Goal: Transaction & Acquisition: Purchase product/service

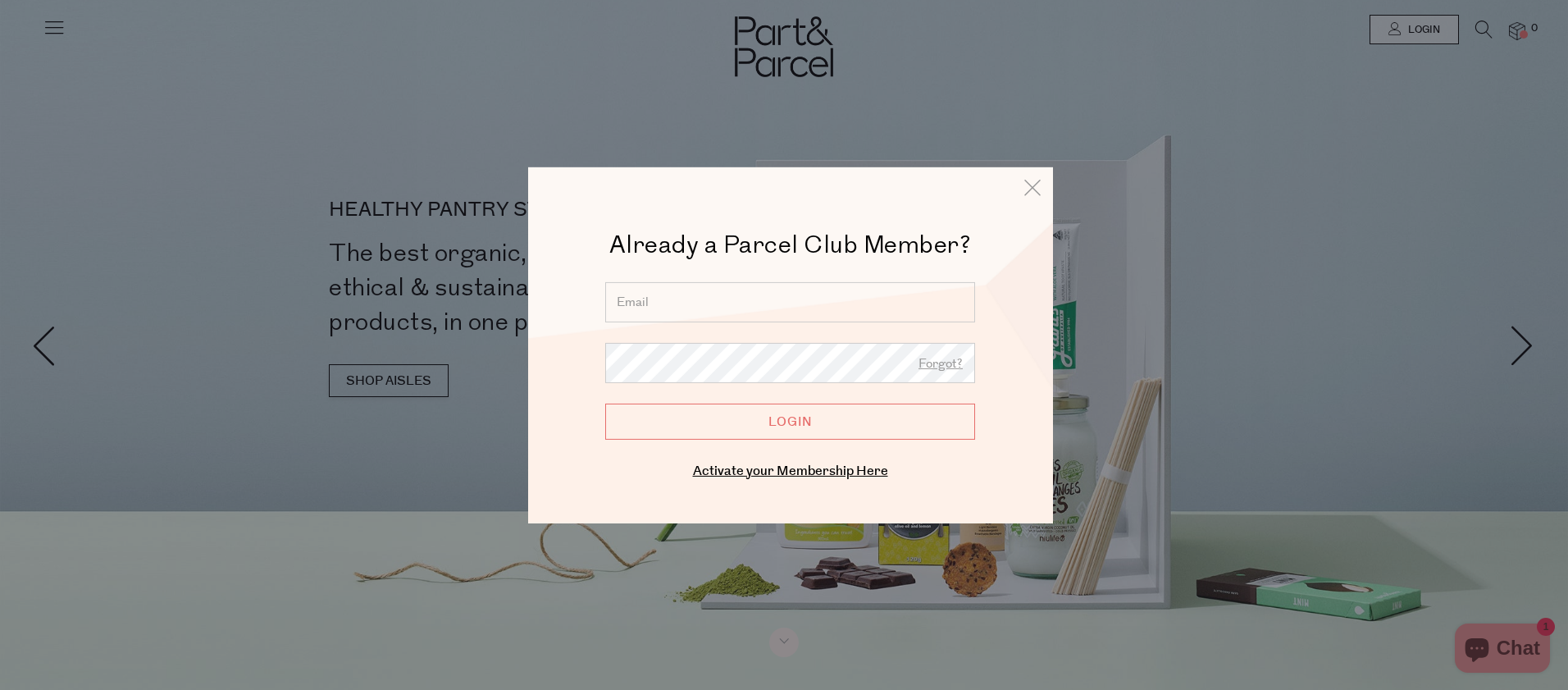
click at [718, 298] on input "email" at bounding box center [790, 301] width 370 height 40
type input "jiprogers@gmail.com"
click at [760, 431] on input "Login" at bounding box center [790, 421] width 370 height 36
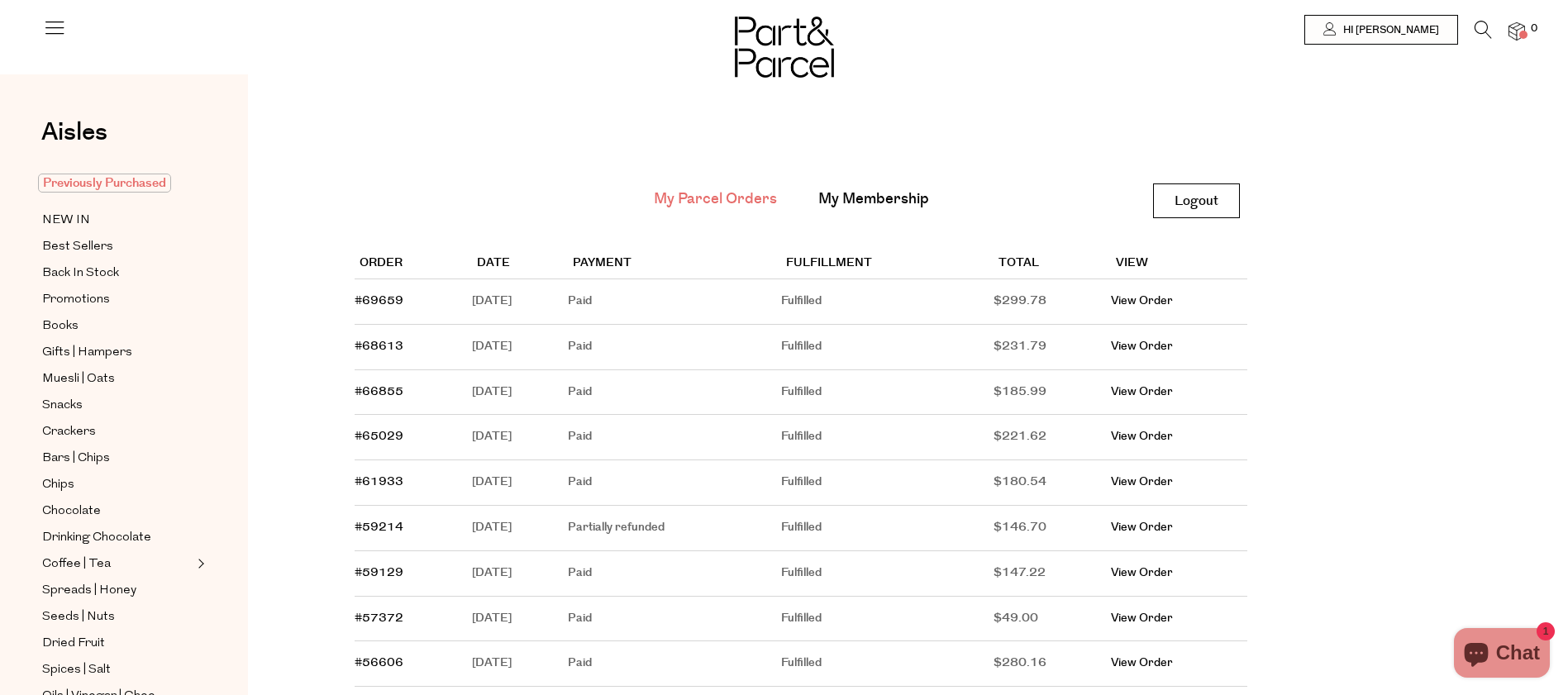
click at [99, 186] on span "Previously Purchased" at bounding box center [104, 183] width 133 height 19
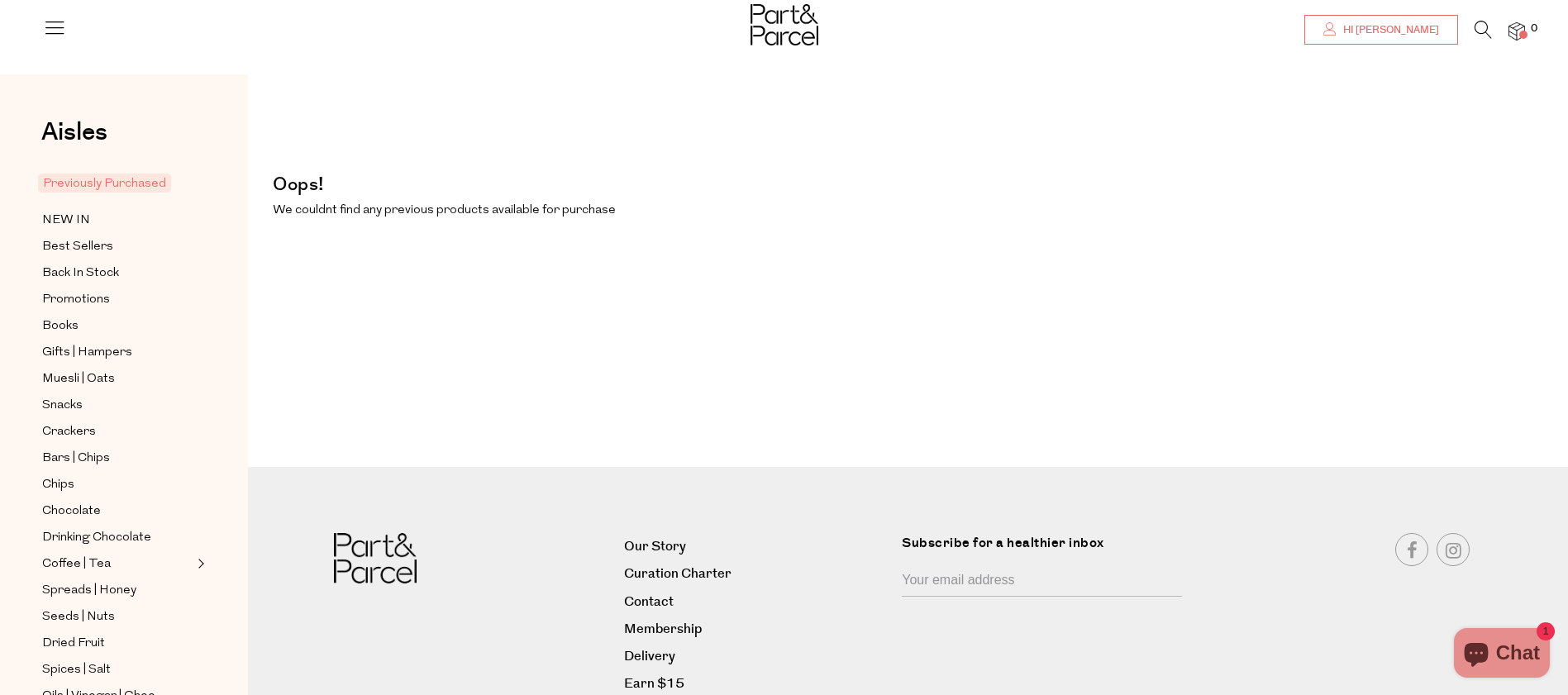
click at [1421, 31] on span "Hi Paula" at bounding box center [1389, 30] width 100 height 14
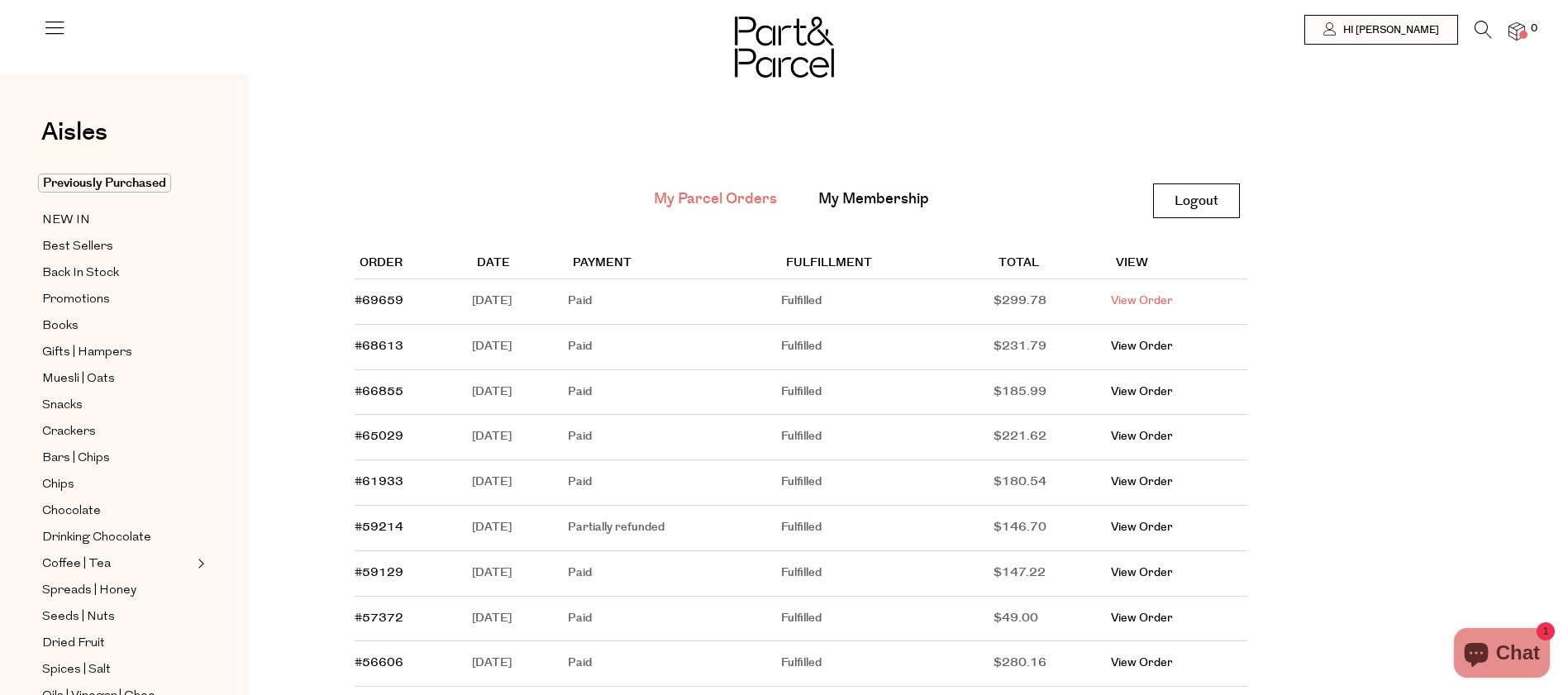
click at [1164, 298] on link "View Order" at bounding box center [1142, 301] width 62 height 17
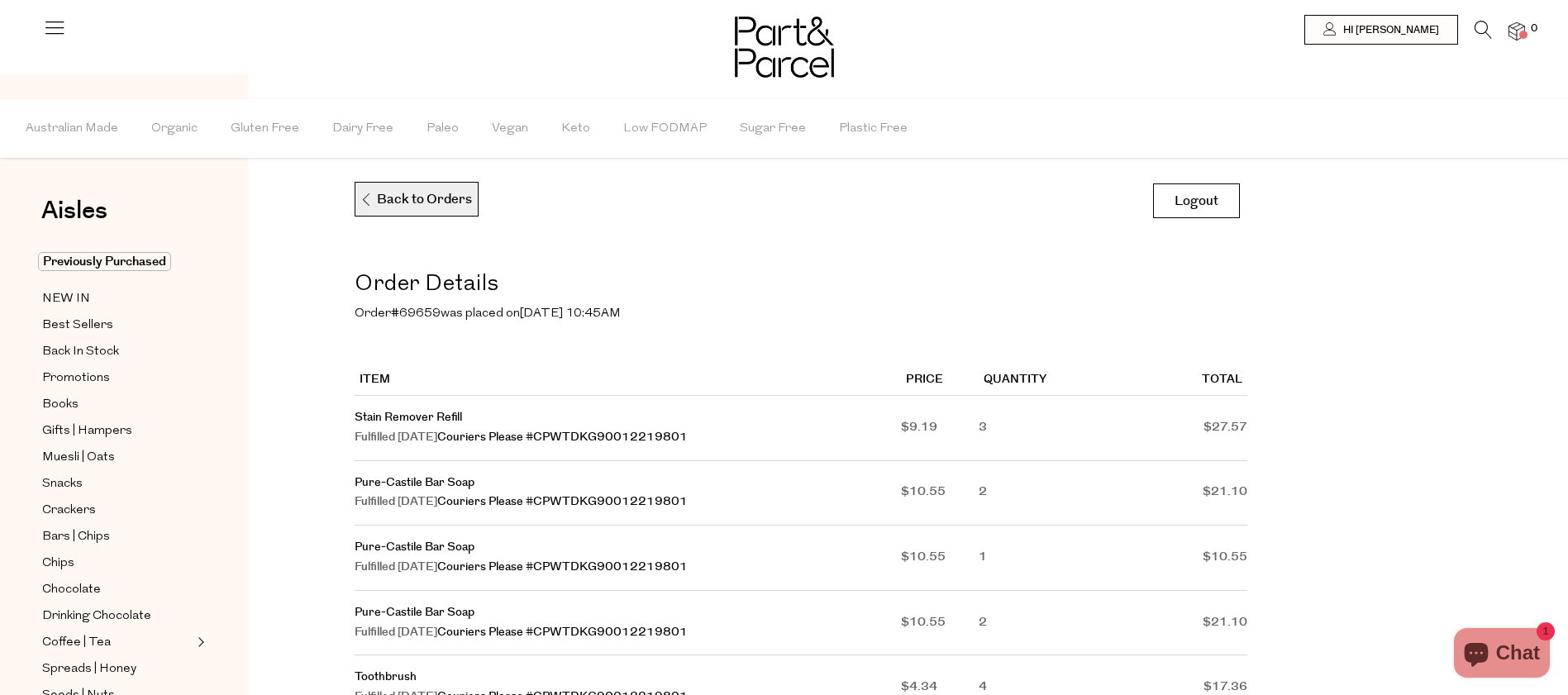
drag, startPoint x: 432, startPoint y: 204, endPoint x: 597, endPoint y: 236, distance: 167.6
click at [432, 204] on p "Back to Orders" at bounding box center [415, 200] width 112 height 35
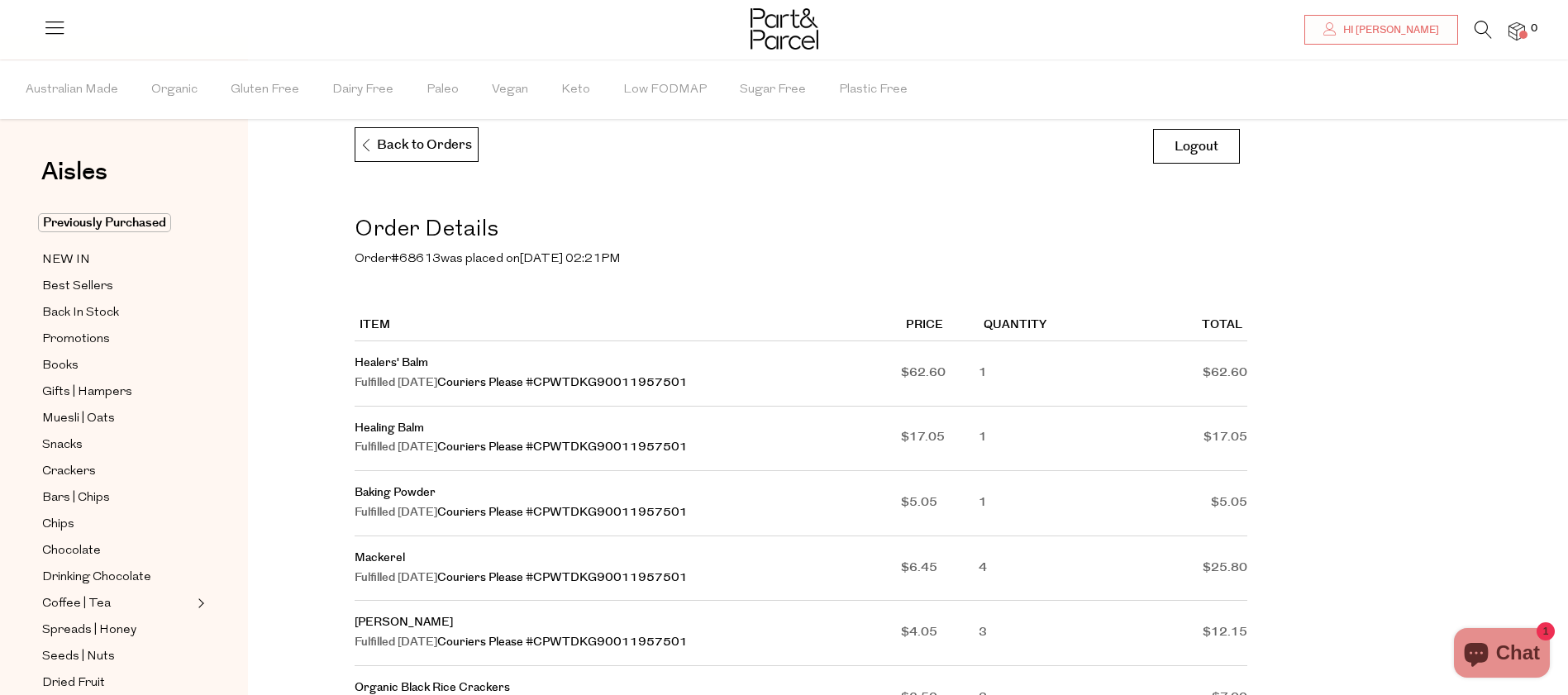
scroll to position [62, 0]
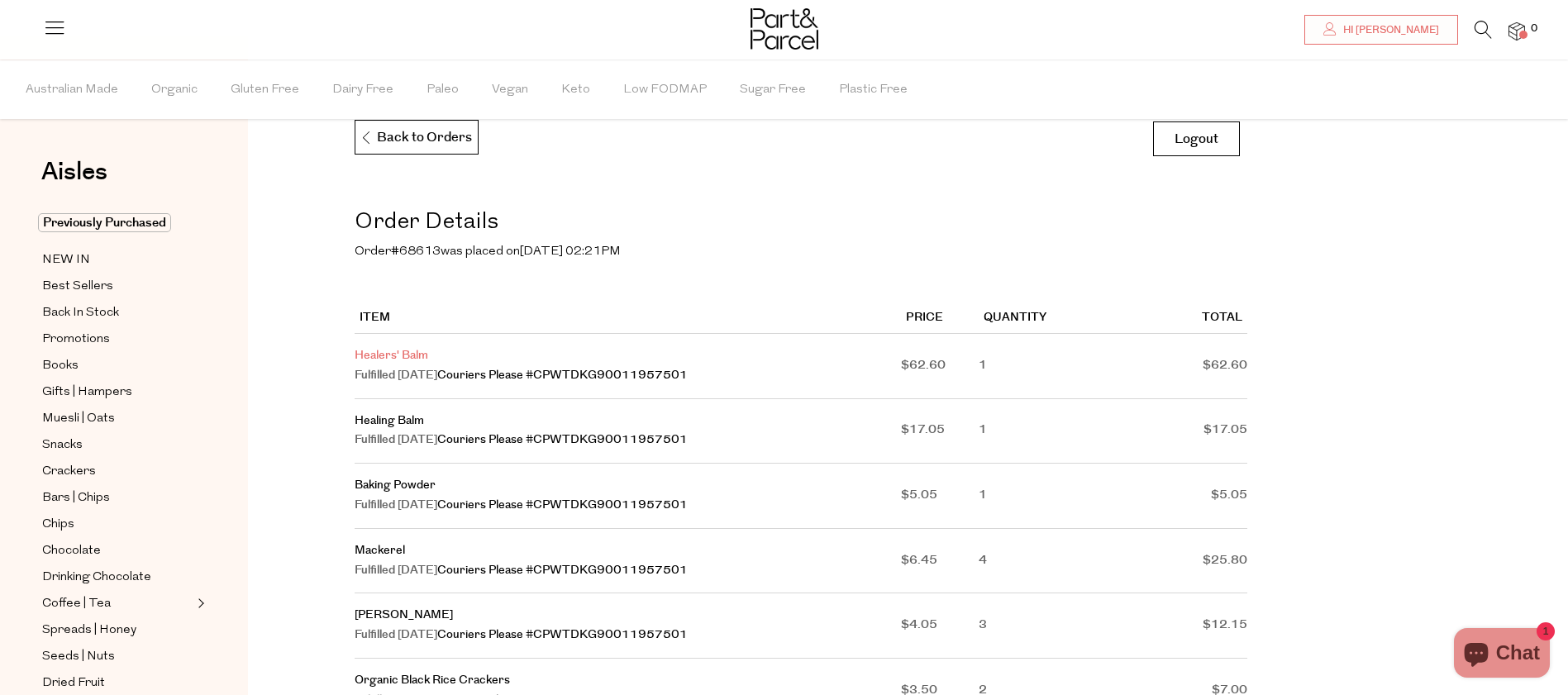
click at [390, 355] on link "Healers' Balm" at bounding box center [392, 355] width 74 height 17
click at [393, 416] on link "Healing Balm" at bounding box center [389, 420] width 69 height 17
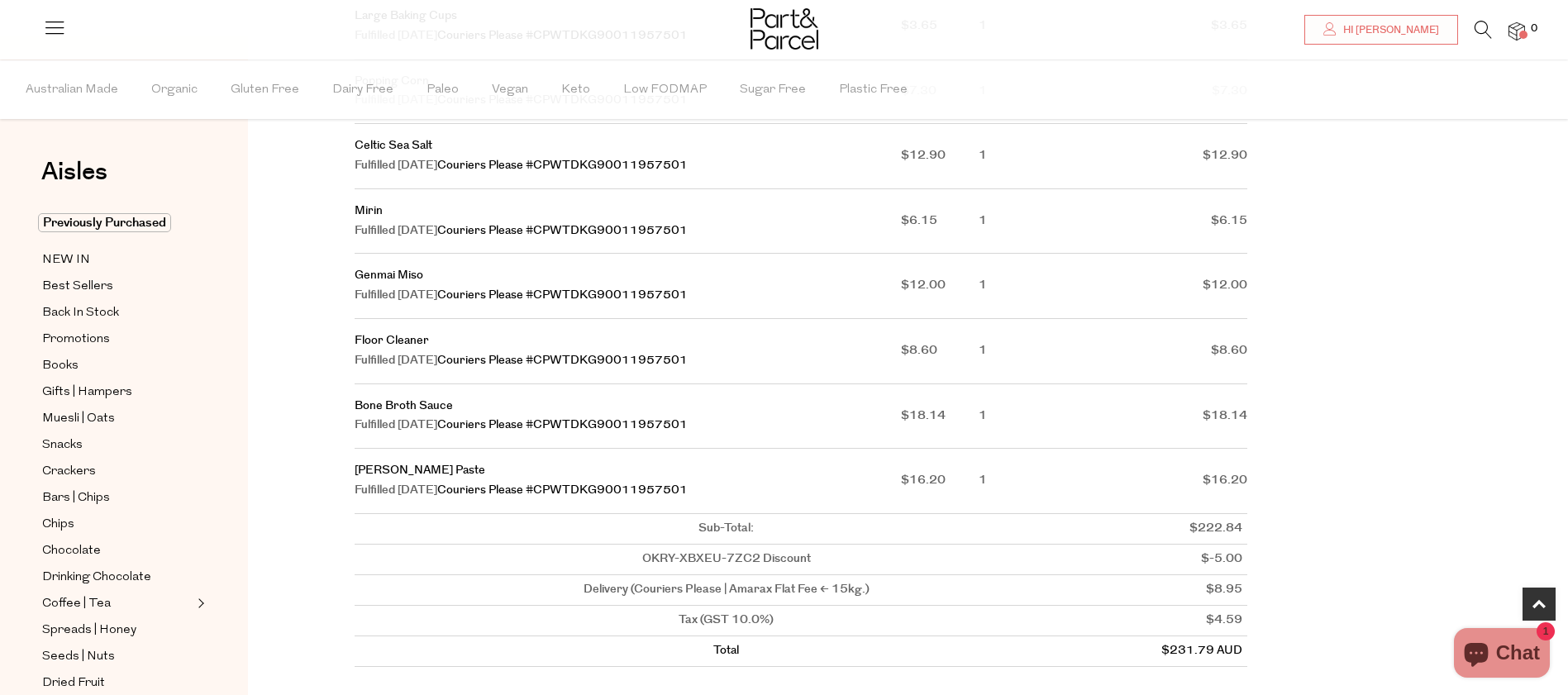
scroll to position [858, 0]
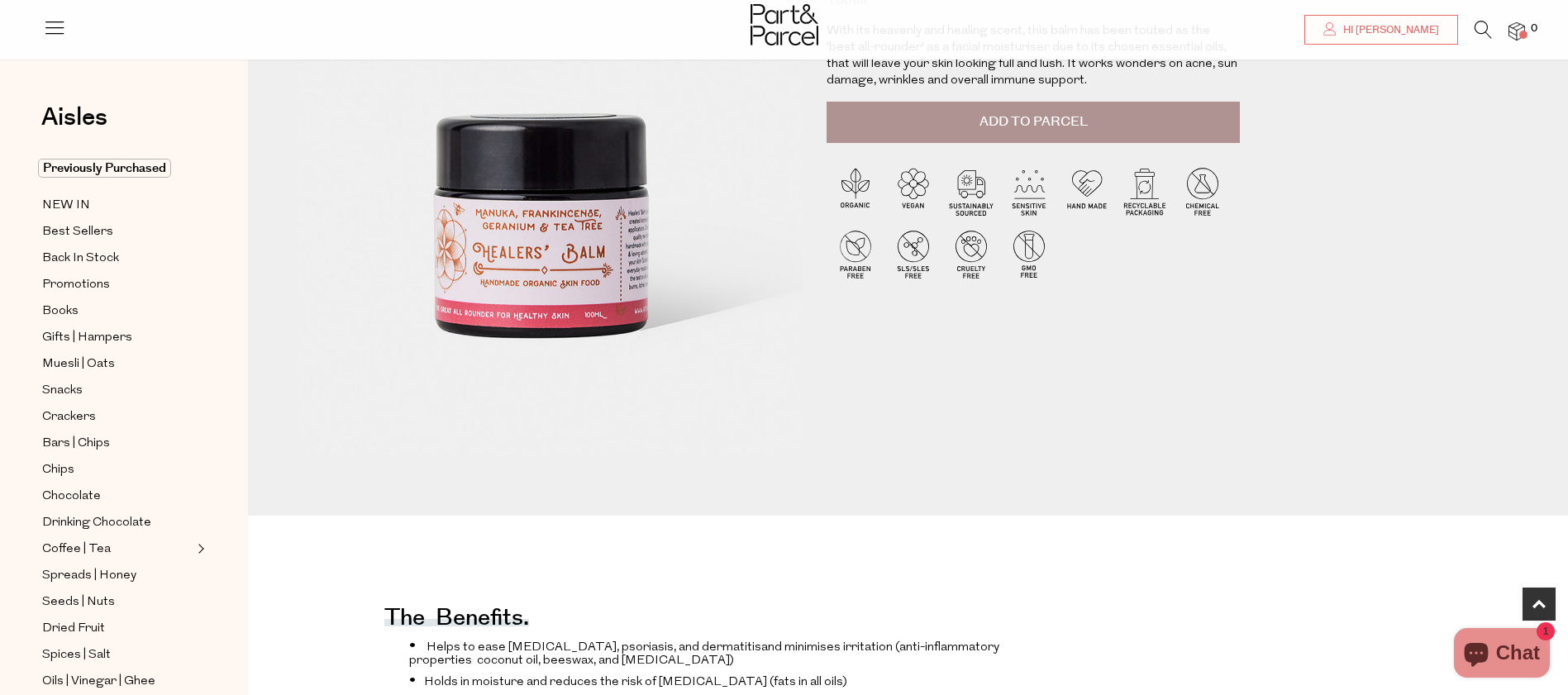
scroll to position [269, 0]
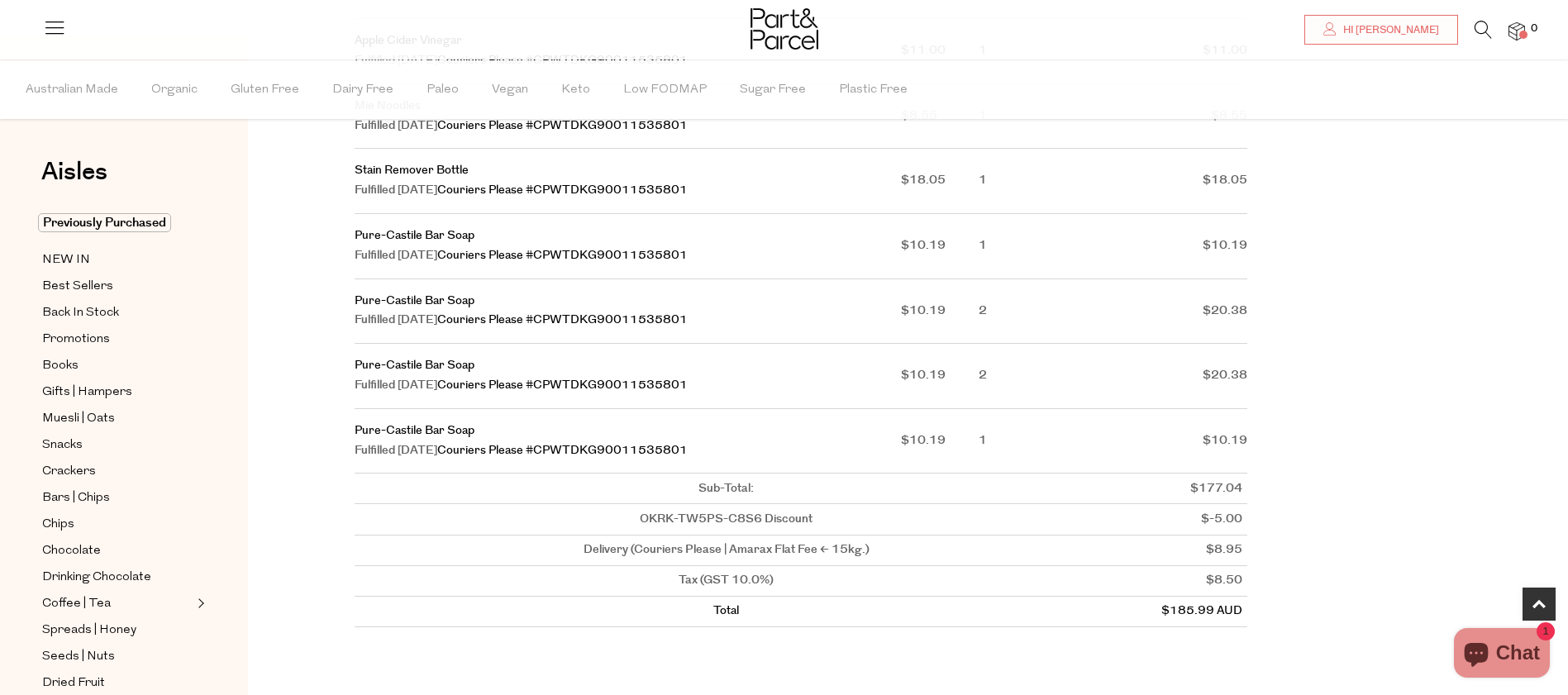
scroll to position [963, 0]
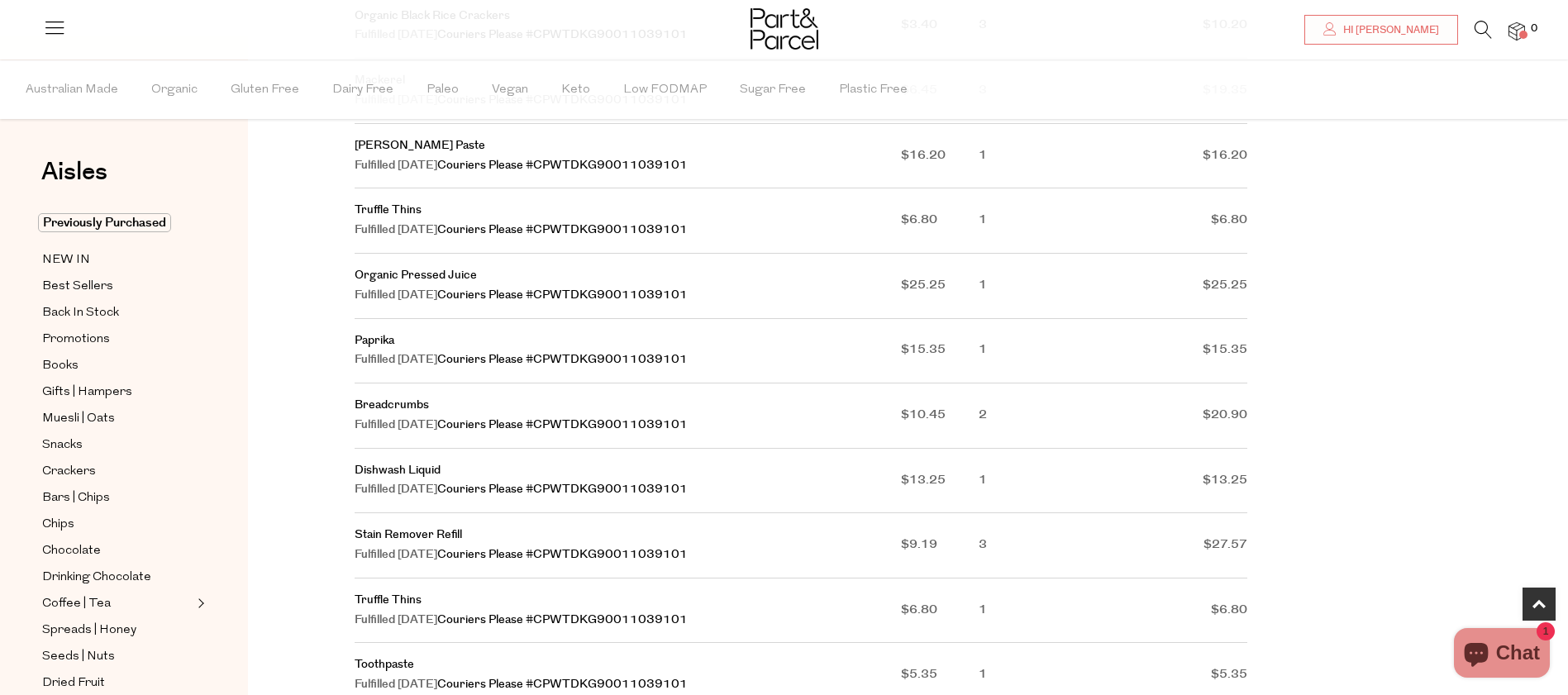
scroll to position [610, 0]
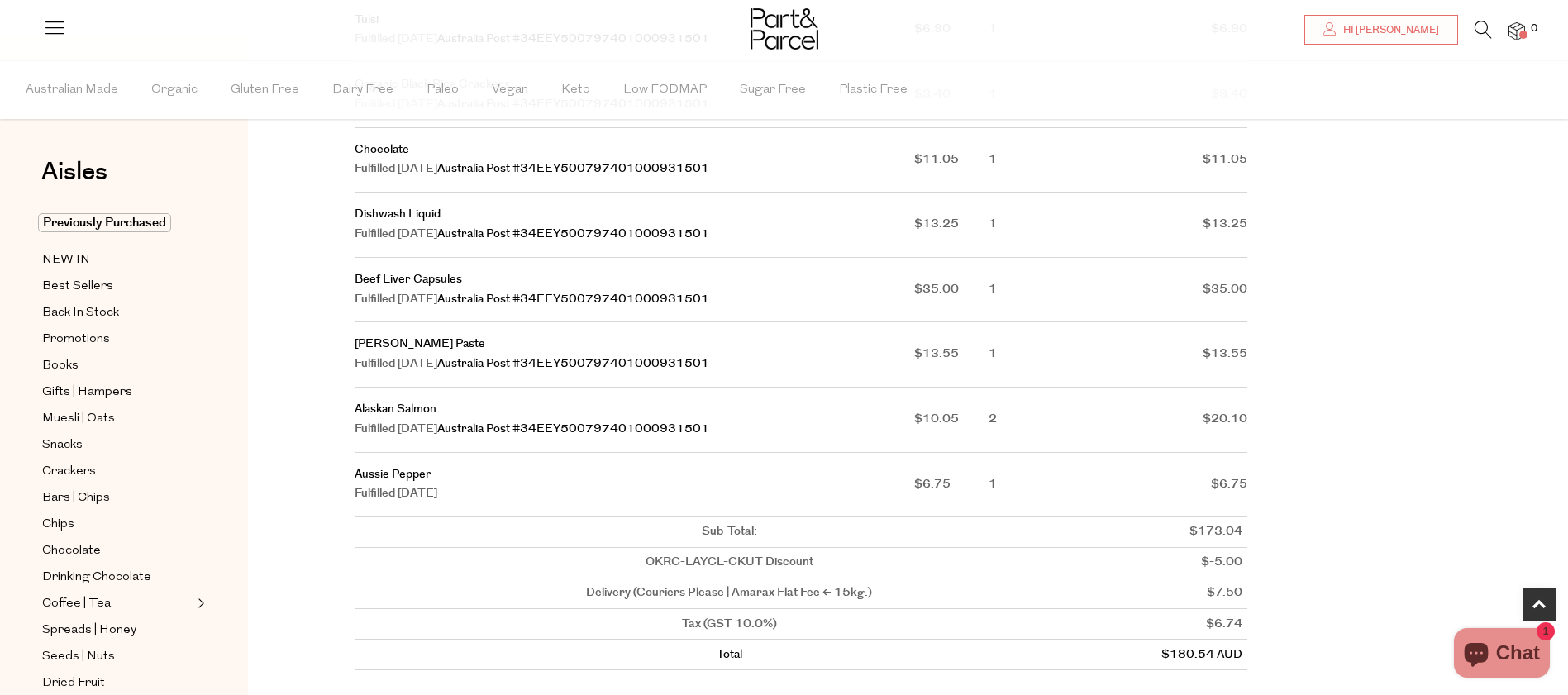
scroll to position [858, 0]
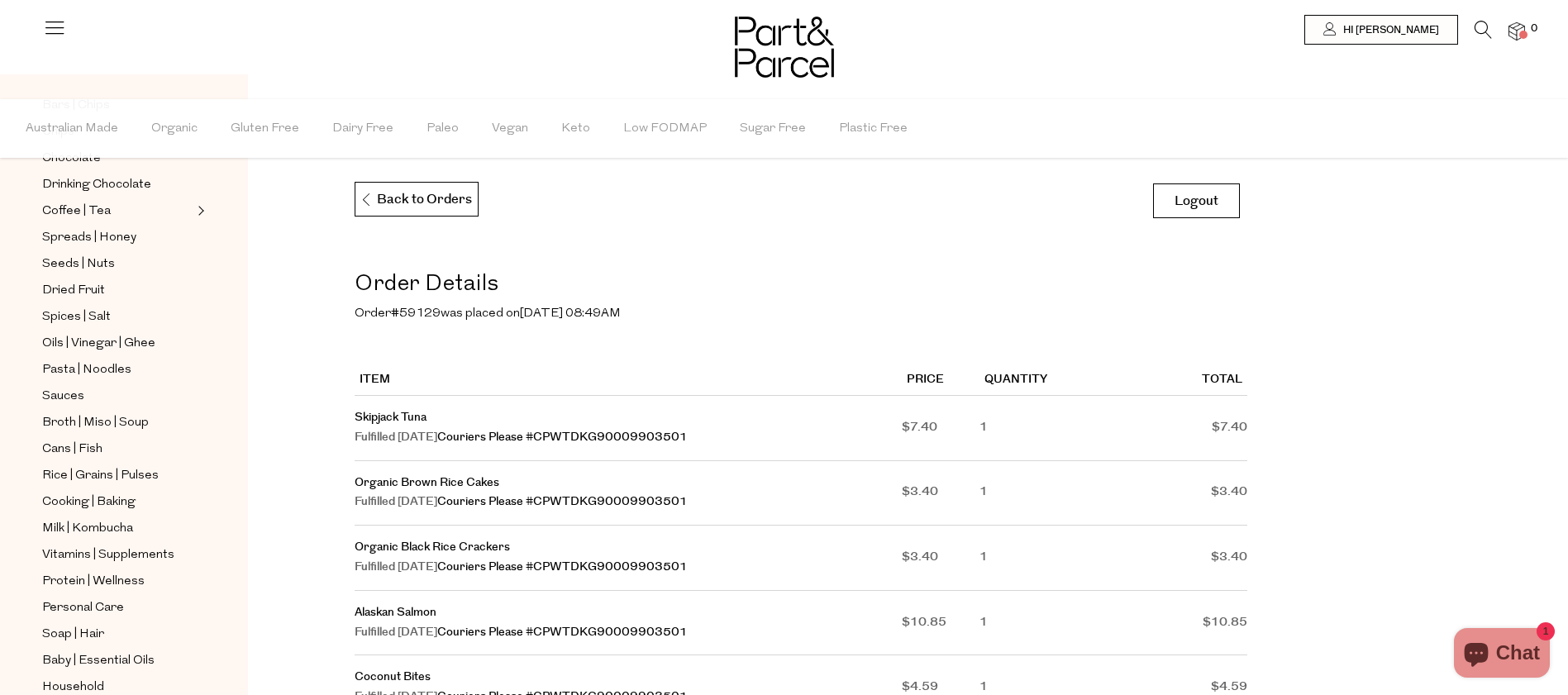
scroll to position [519, 0]
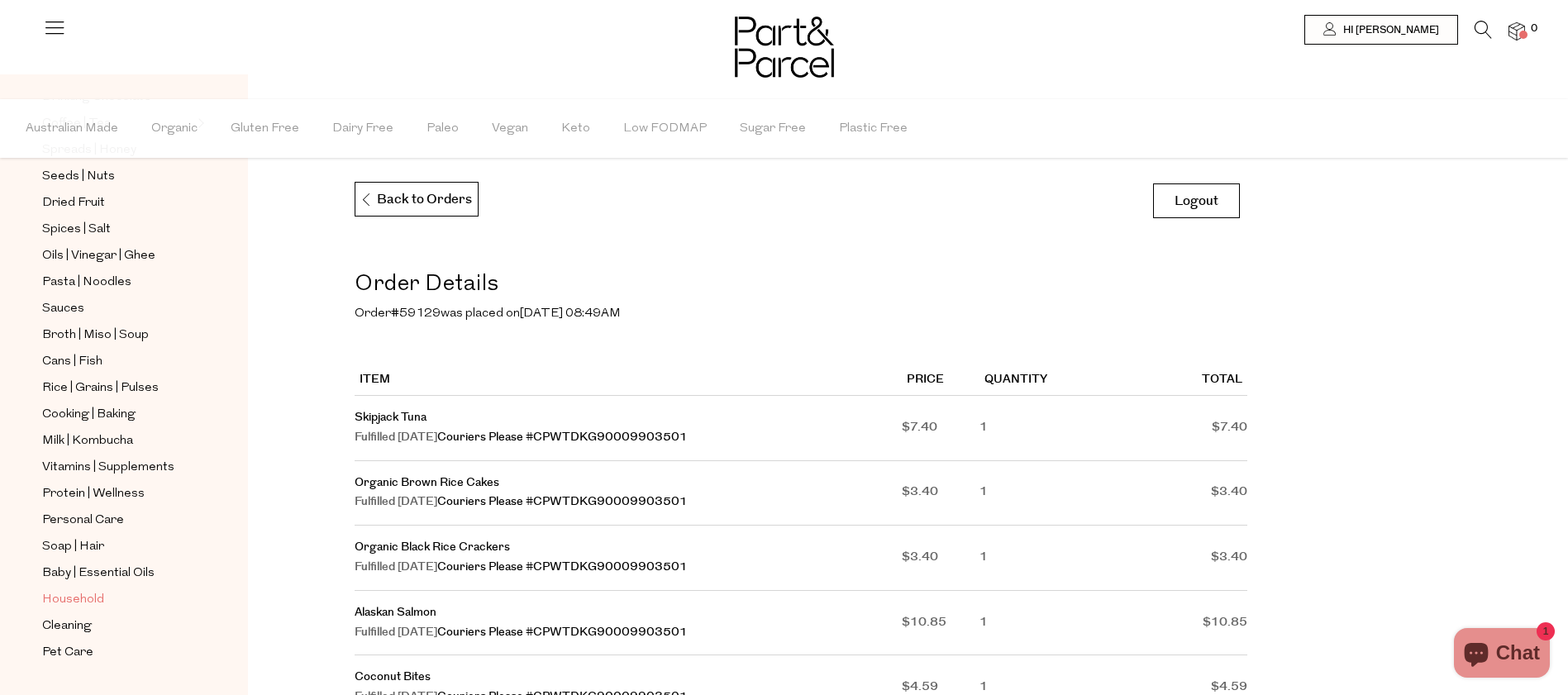
click at [88, 597] on span "Household" at bounding box center [73, 600] width 62 height 20
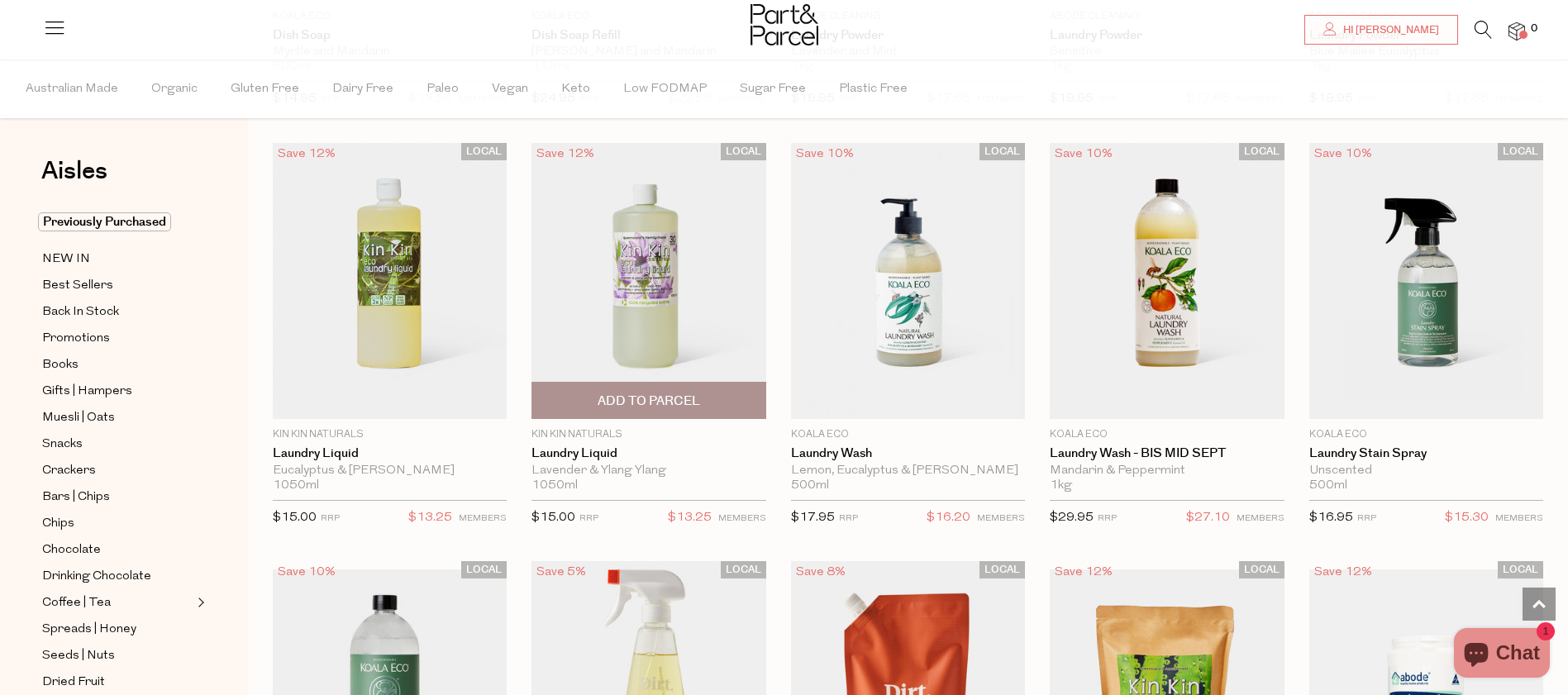
scroll to position [3764, 0]
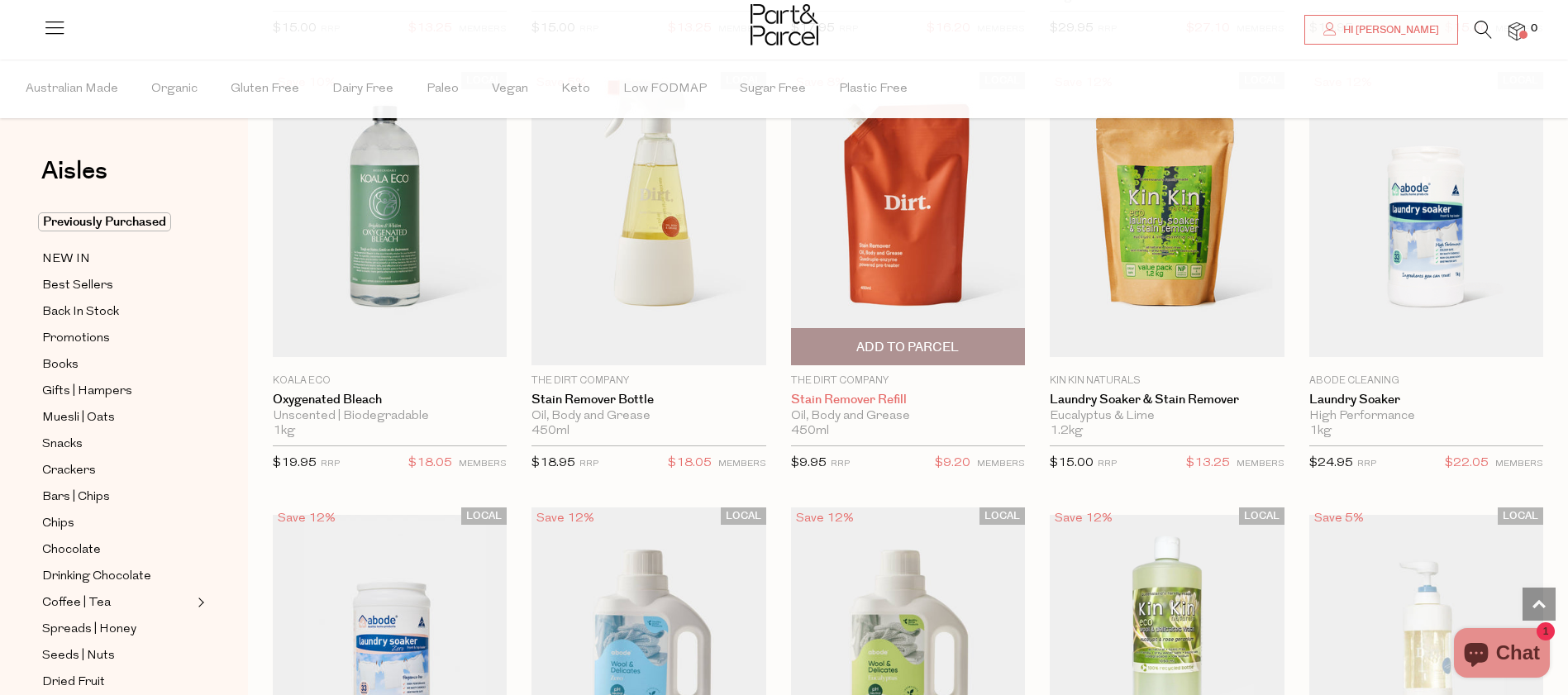
scroll to position [3933, 0]
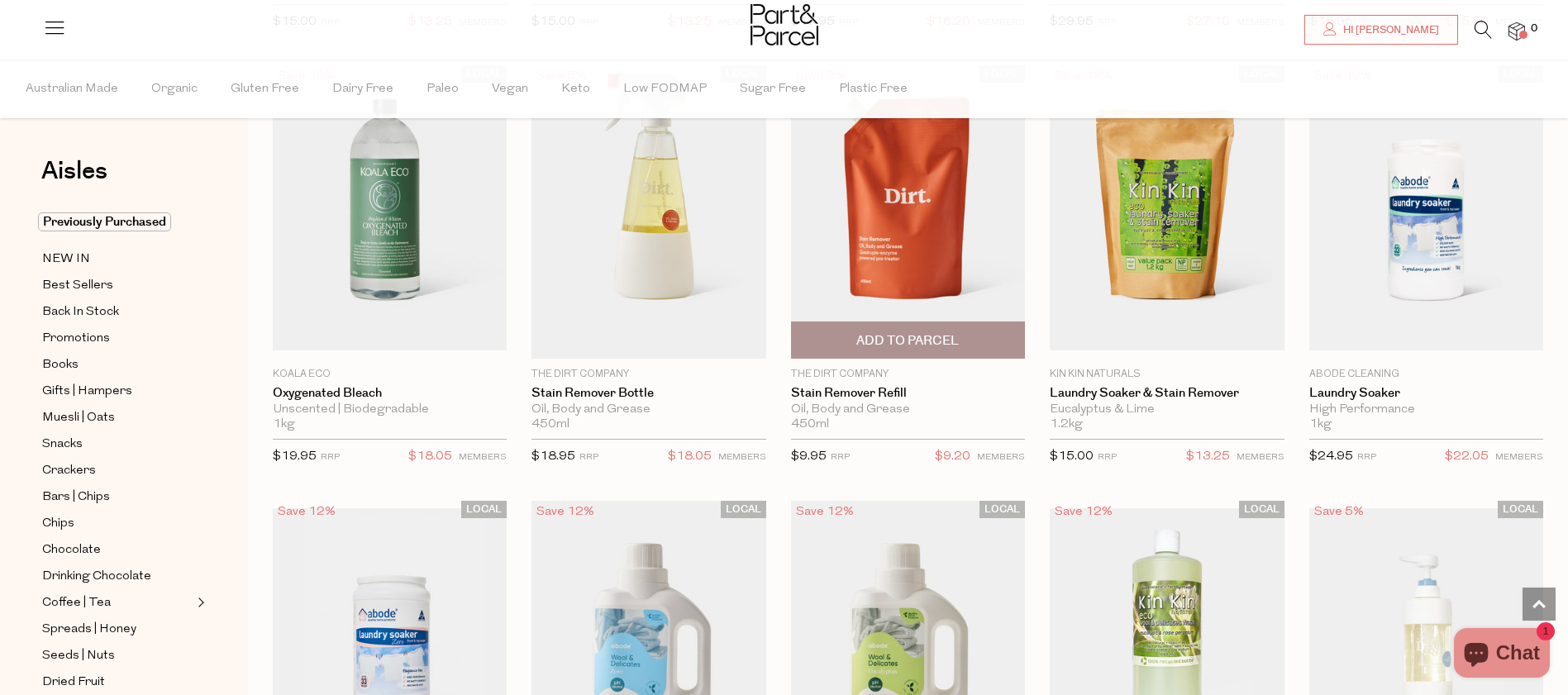
click at [946, 350] on span "Add To Parcel" at bounding box center [908, 340] width 224 height 36
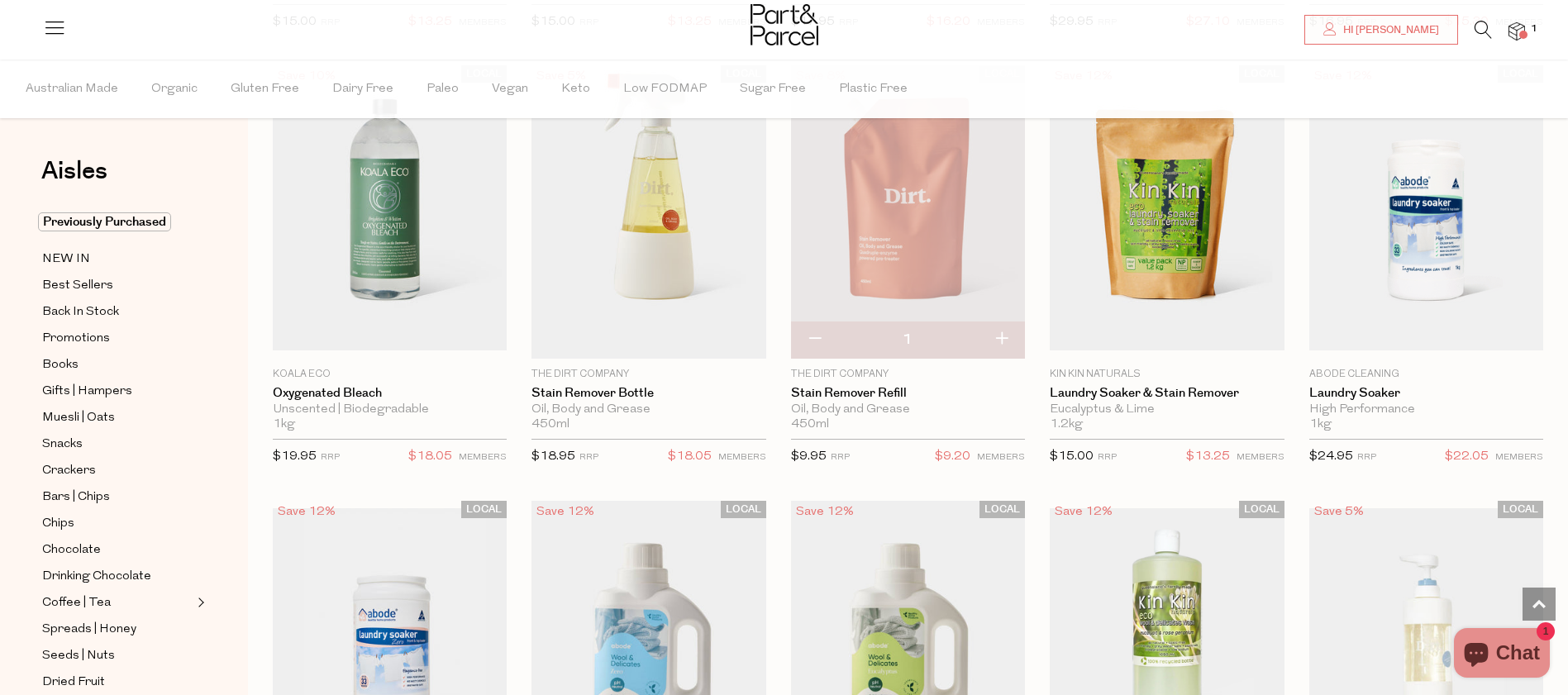
click at [1006, 337] on button "button" at bounding box center [1001, 339] width 47 height 36
type input "2"
click at [1006, 337] on button "button" at bounding box center [1001, 339] width 47 height 36
type input "3"
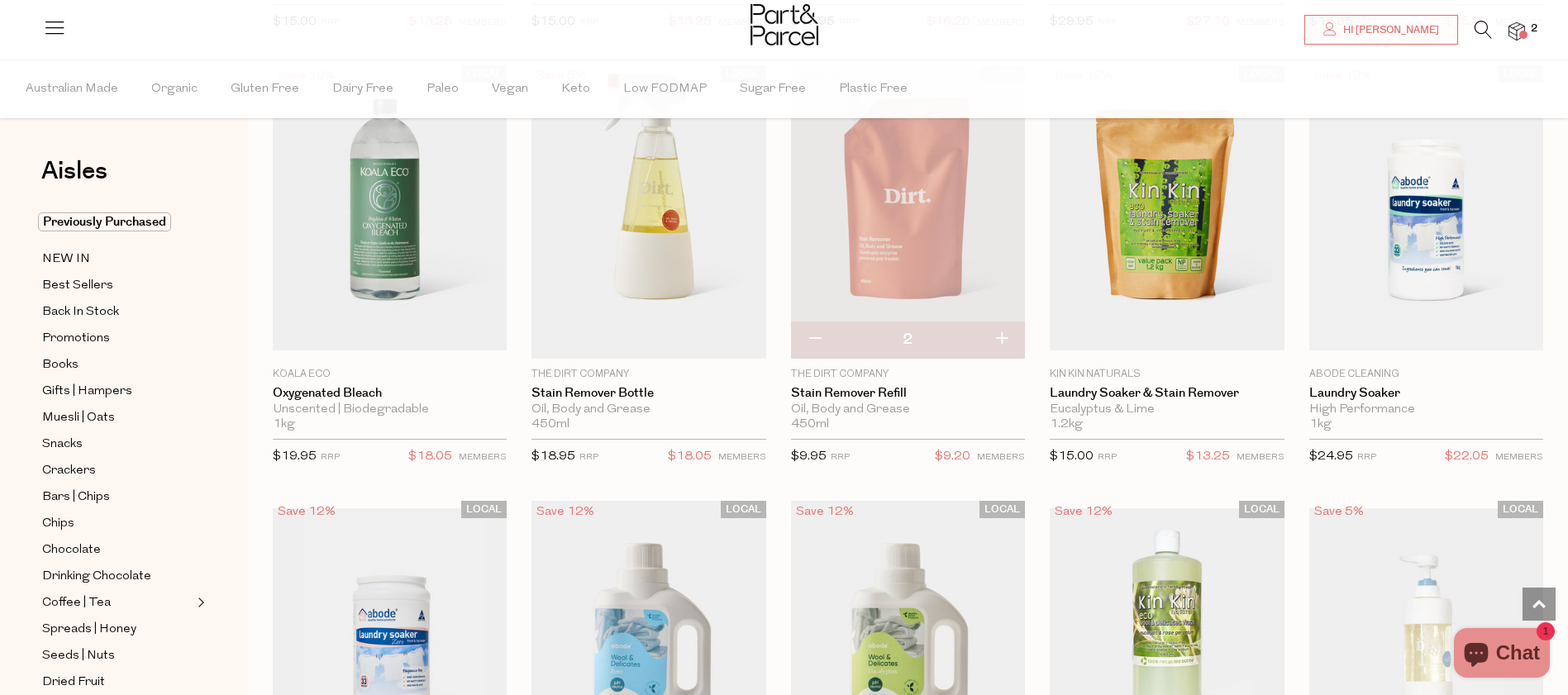
type input "3"
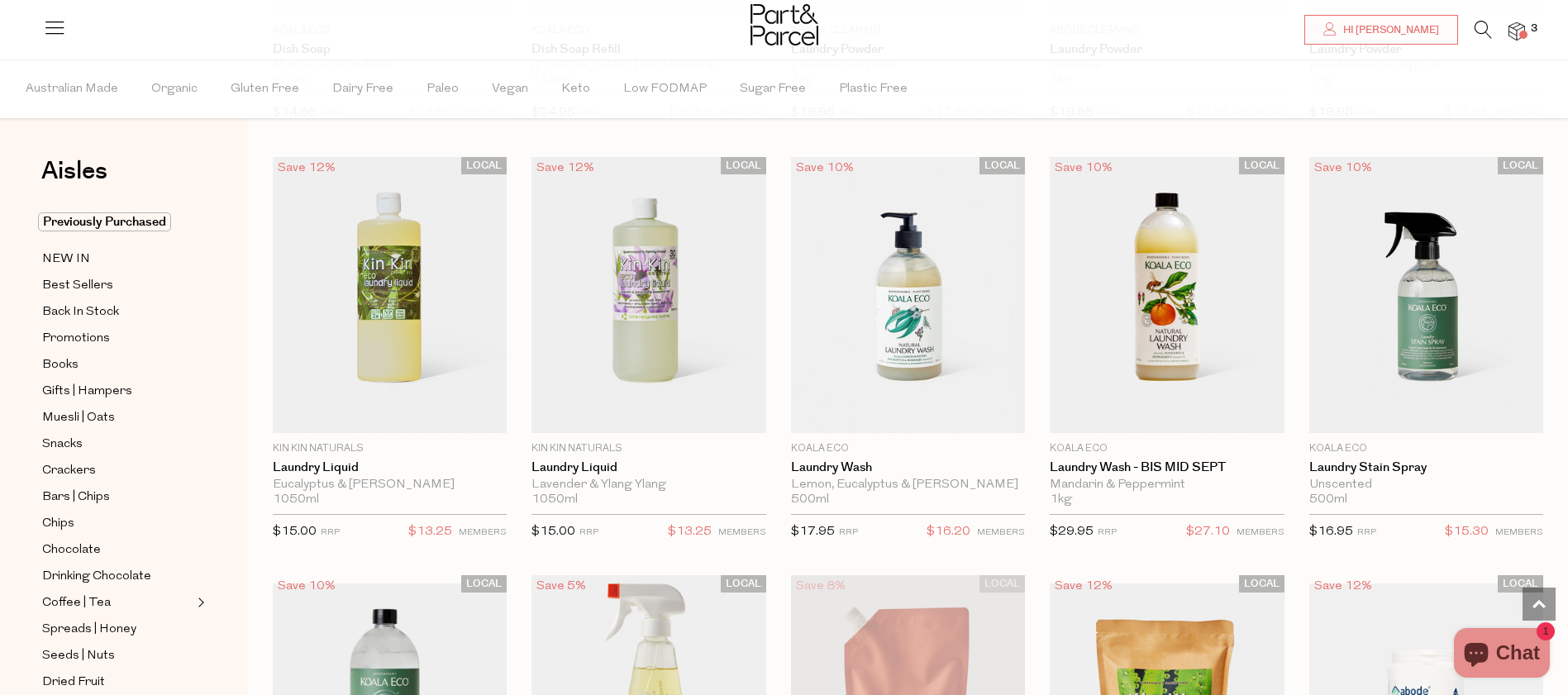
scroll to position [3432, 0]
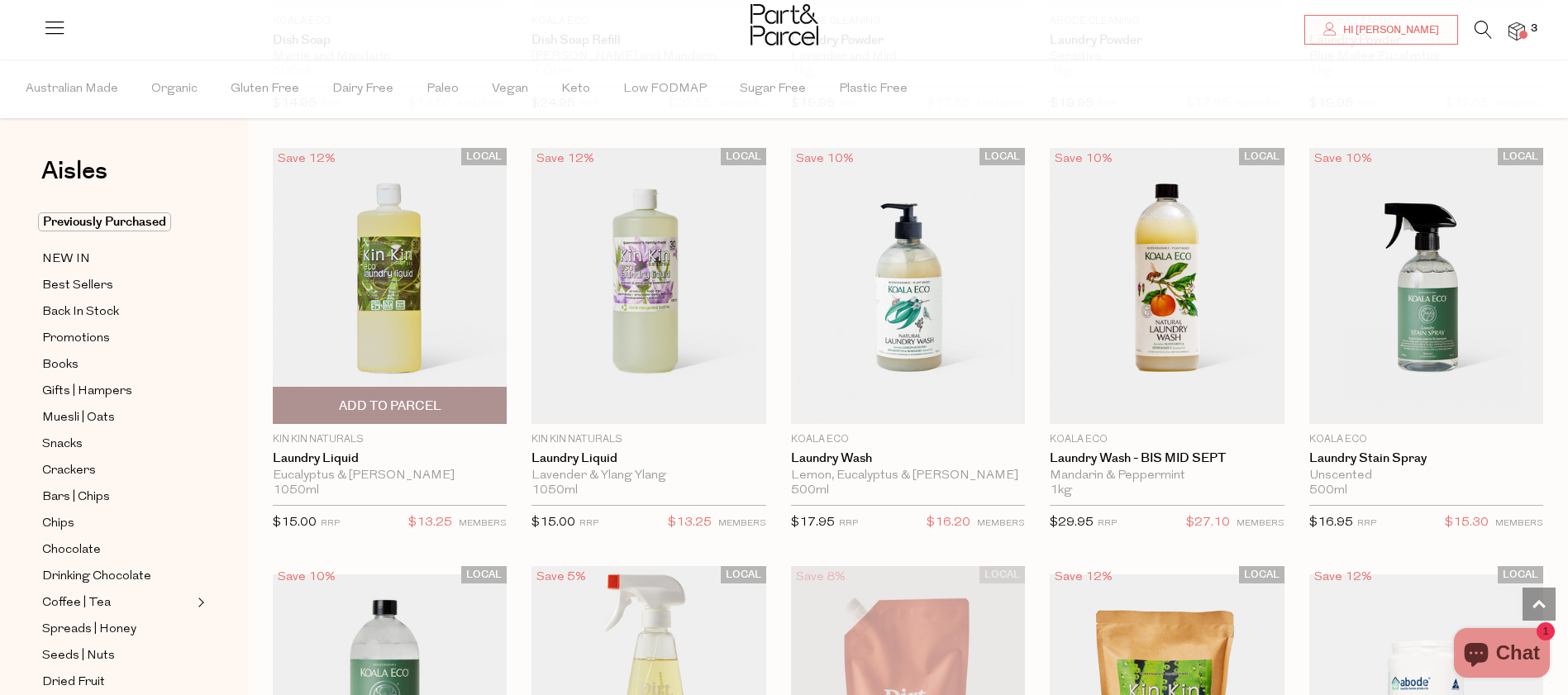
click at [420, 403] on span "Add To Parcel" at bounding box center [390, 406] width 102 height 17
click at [346, 454] on link "Laundry Liquid" at bounding box center [390, 458] width 234 height 15
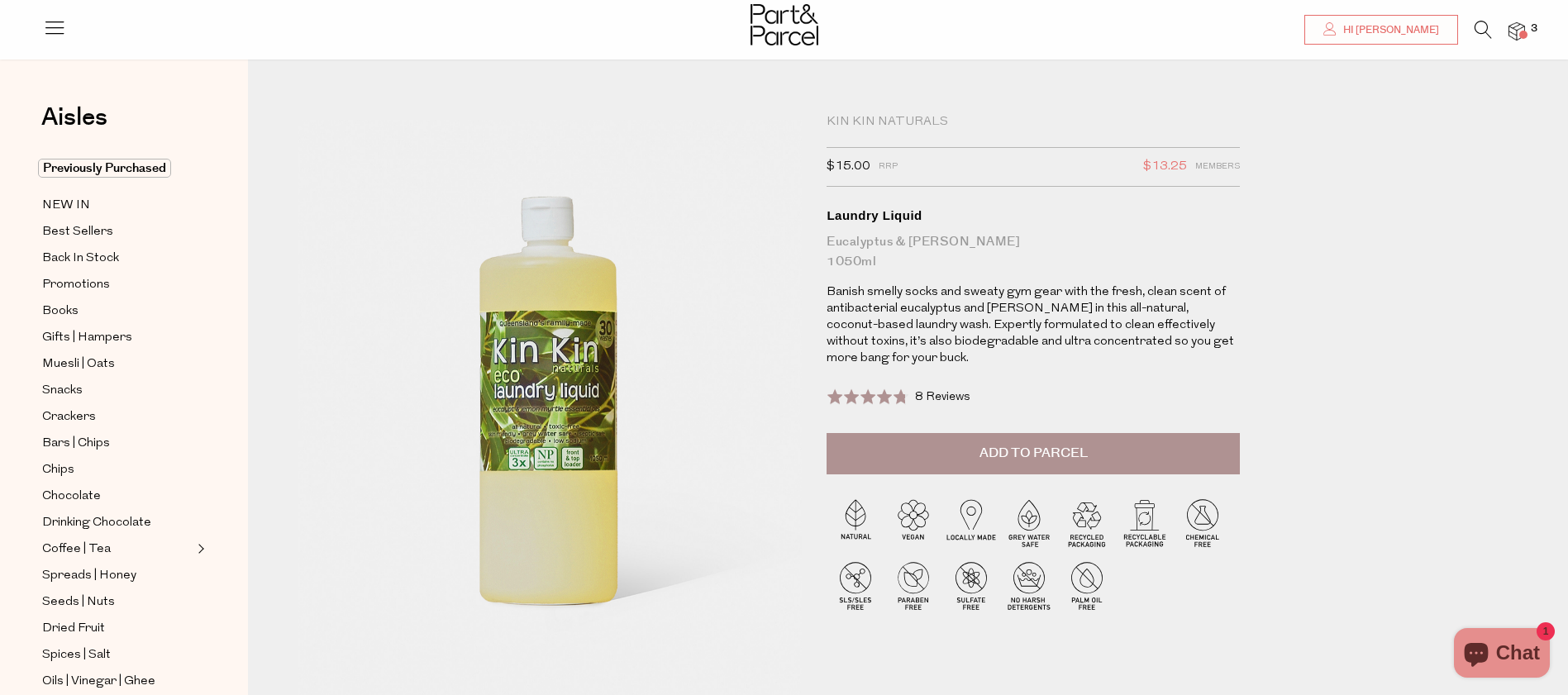
scroll to position [7, 0]
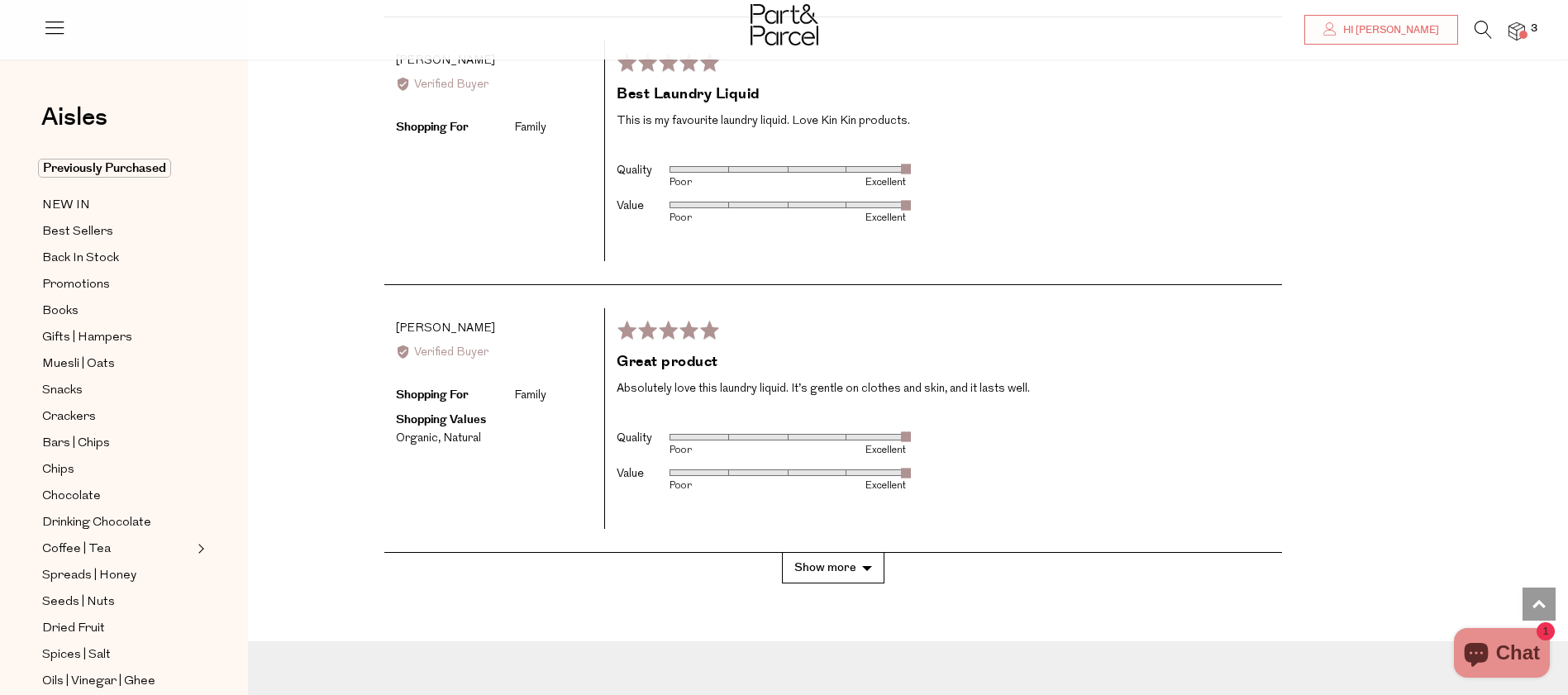
scroll to position [3097, 0]
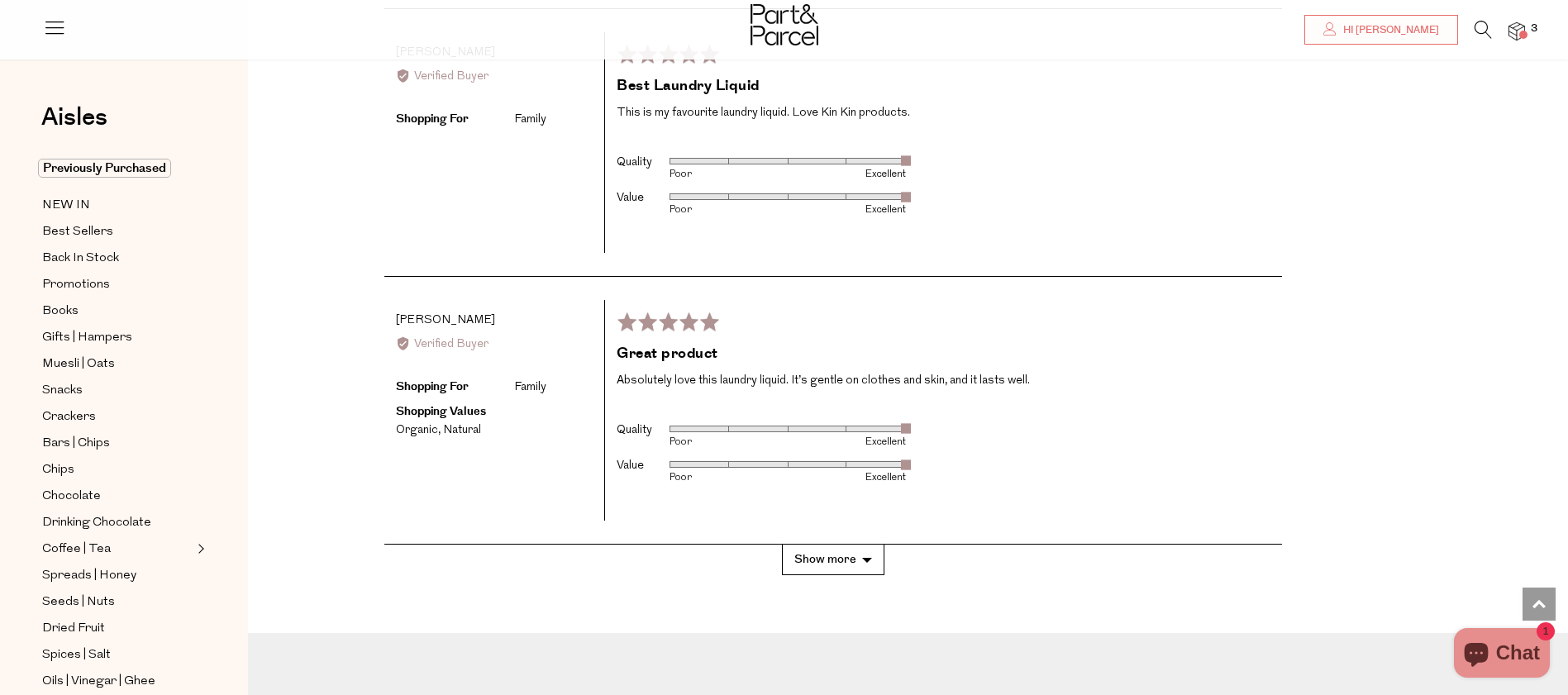
click at [833, 545] on button "Show more" at bounding box center [833, 560] width 102 height 31
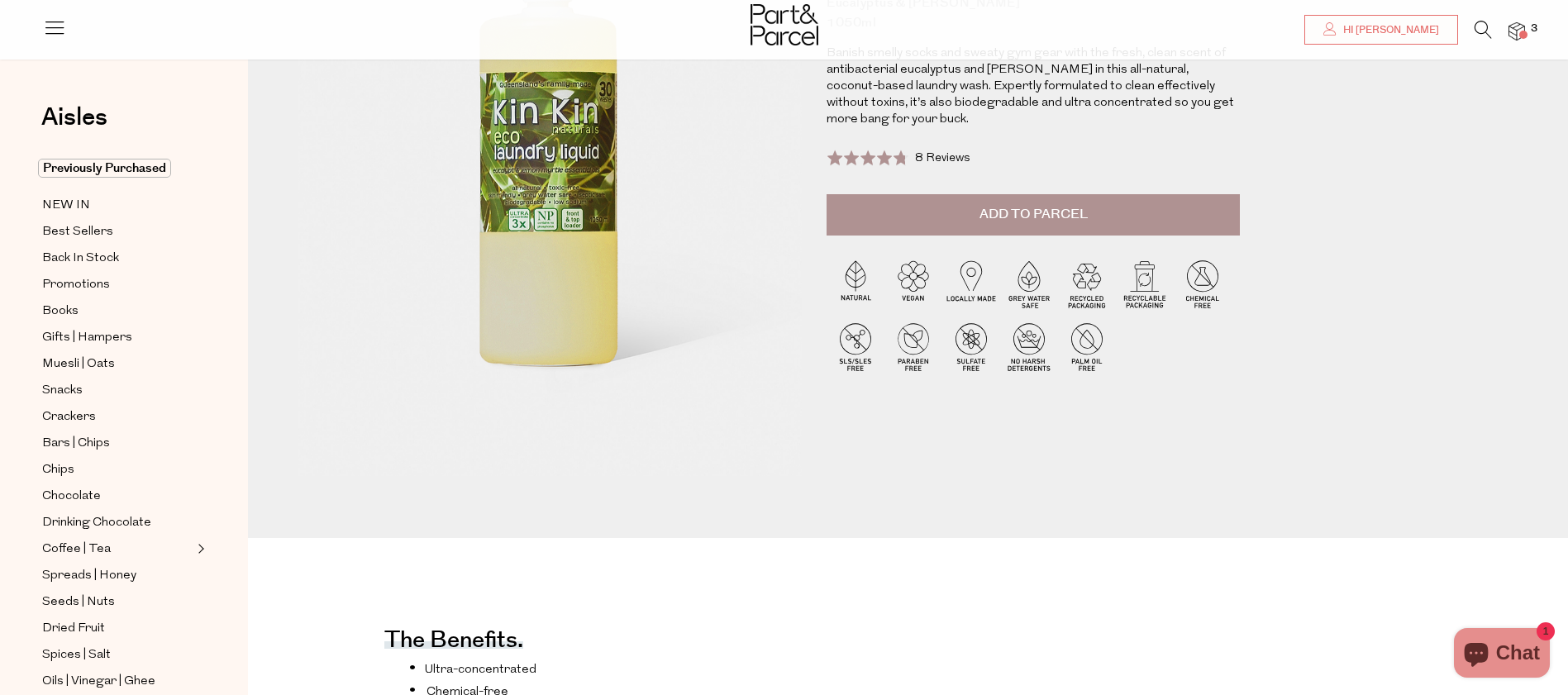
scroll to position [0, 0]
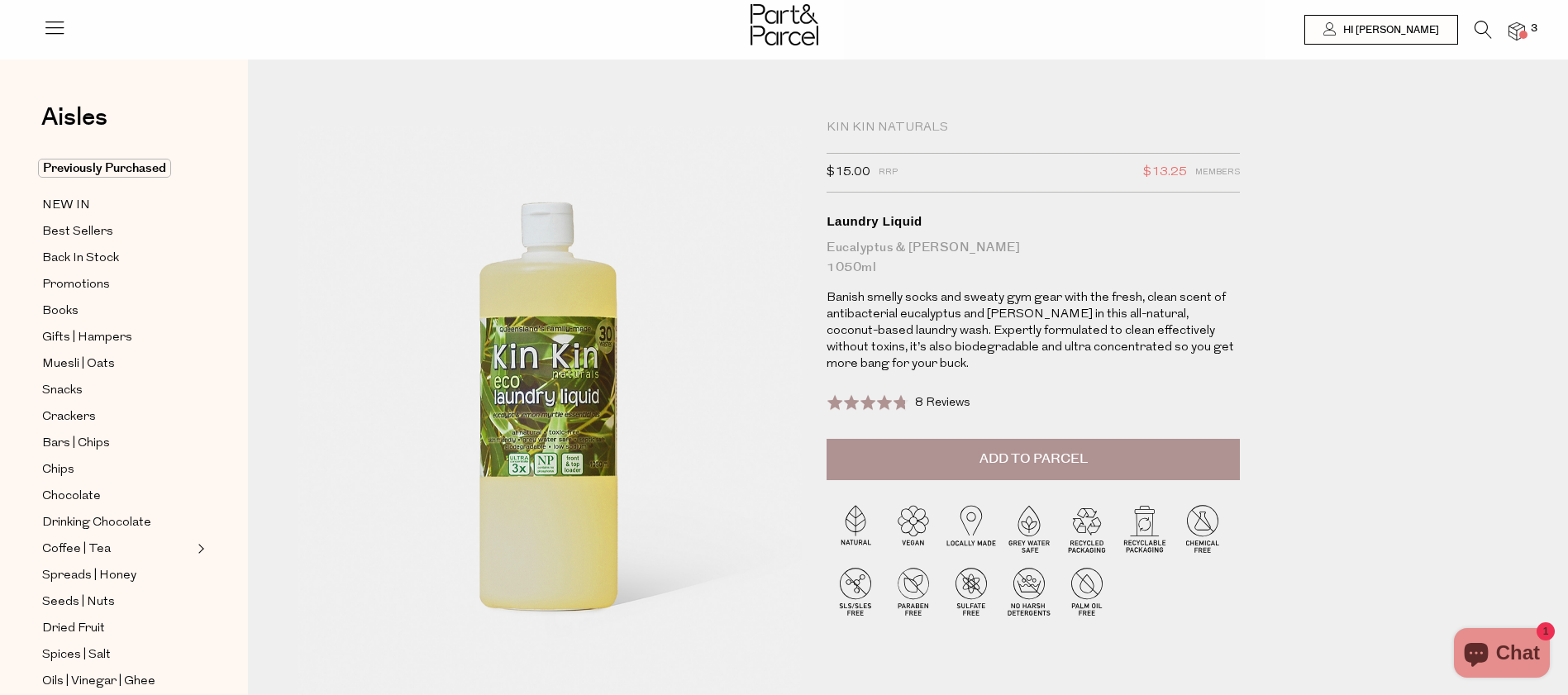
click at [1389, 384] on div "Kin Kin Naturals $15.00 RRP $13.25 Members Available: In Stock Laundry Liquid E…" at bounding box center [920, 446] width 1270 height 674
click at [1513, 37] on img at bounding box center [1516, 31] width 17 height 19
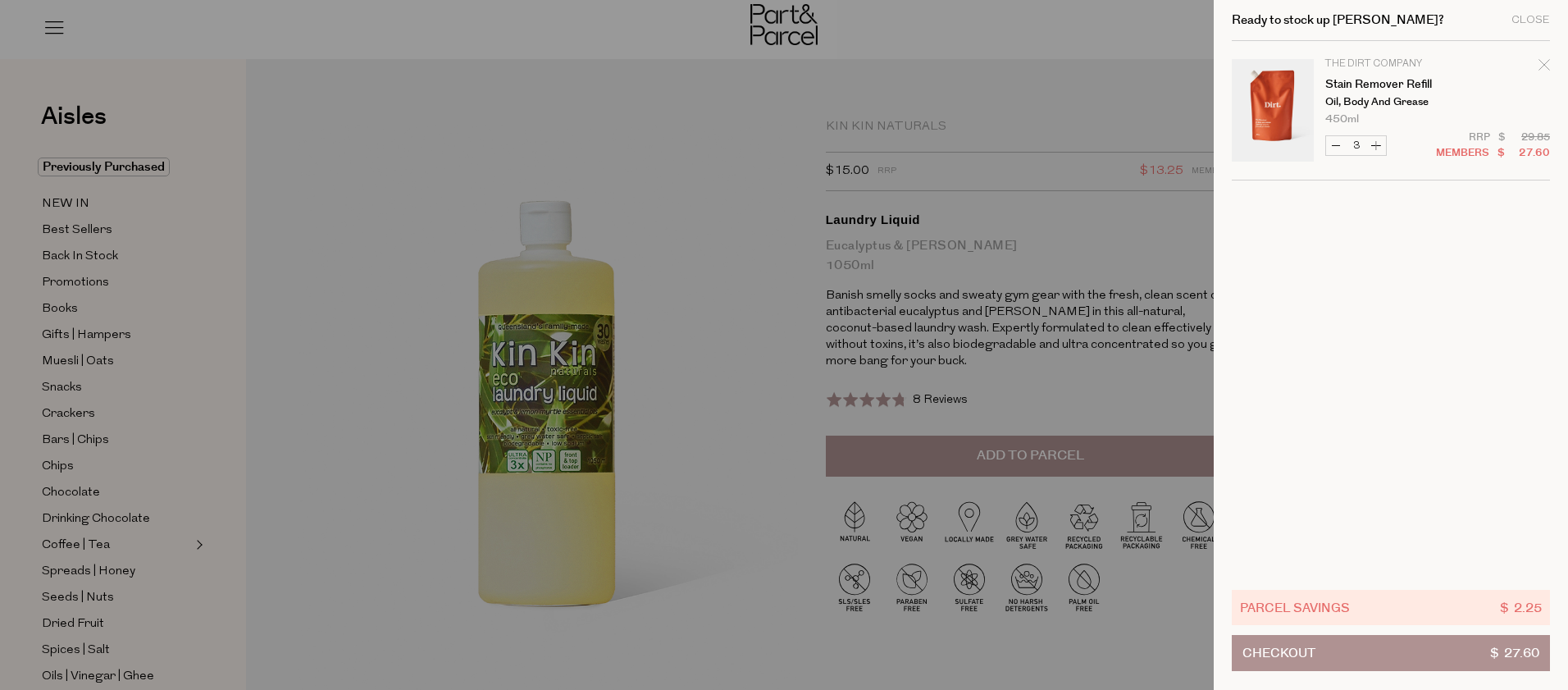
click at [800, 350] on div at bounding box center [784, 345] width 1568 height 690
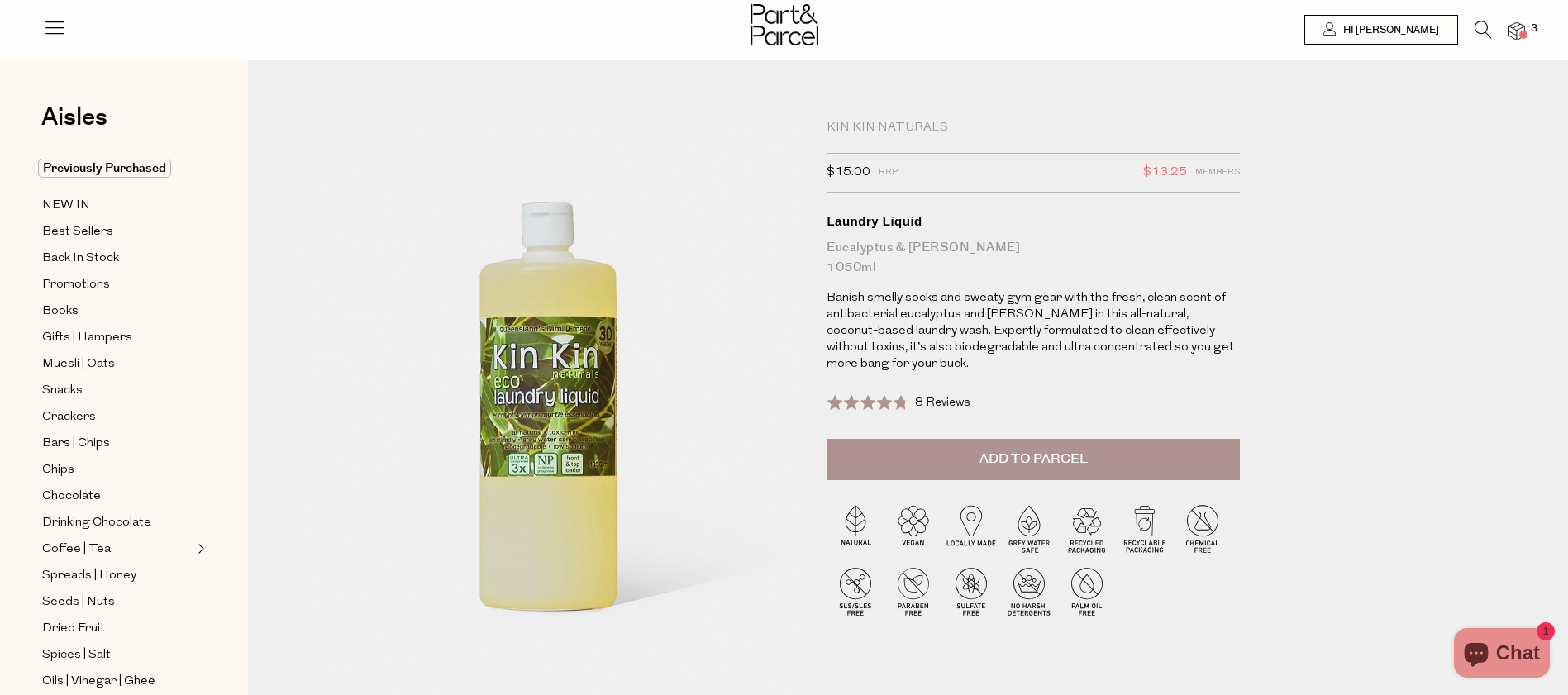
click at [1027, 480] on button "Add to Parcel" at bounding box center [1032, 459] width 413 height 41
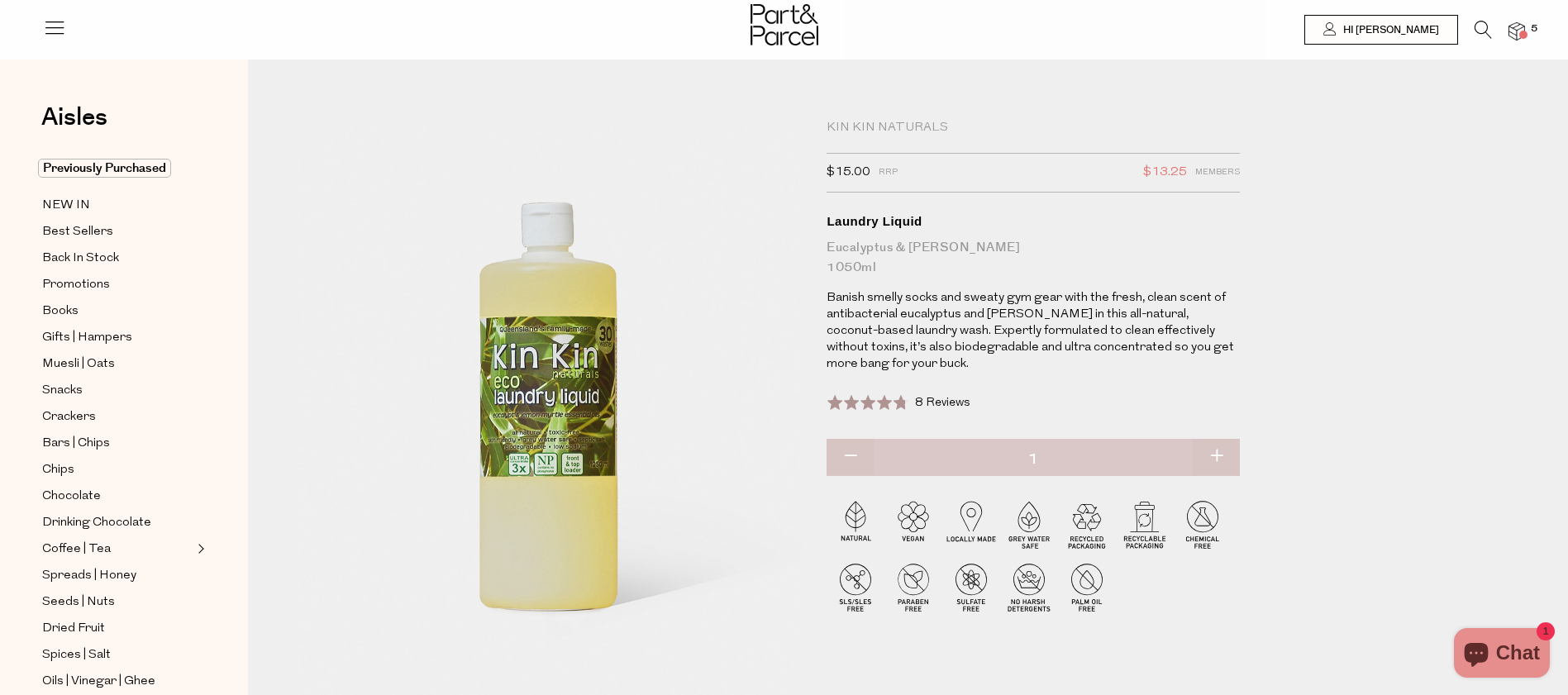
drag, startPoint x: 1374, startPoint y: 448, endPoint x: 1383, endPoint y: 408, distance: 40.7
click at [1374, 447] on div "Kin Kin Naturals $15.00 RRP $13.25 Members Available: In Stock Laundry Liquid E…" at bounding box center [920, 446] width 1270 height 674
click at [1527, 34] on div at bounding box center [784, 27] width 1568 height 54
click at [1524, 33] on span at bounding box center [1523, 35] width 8 height 8
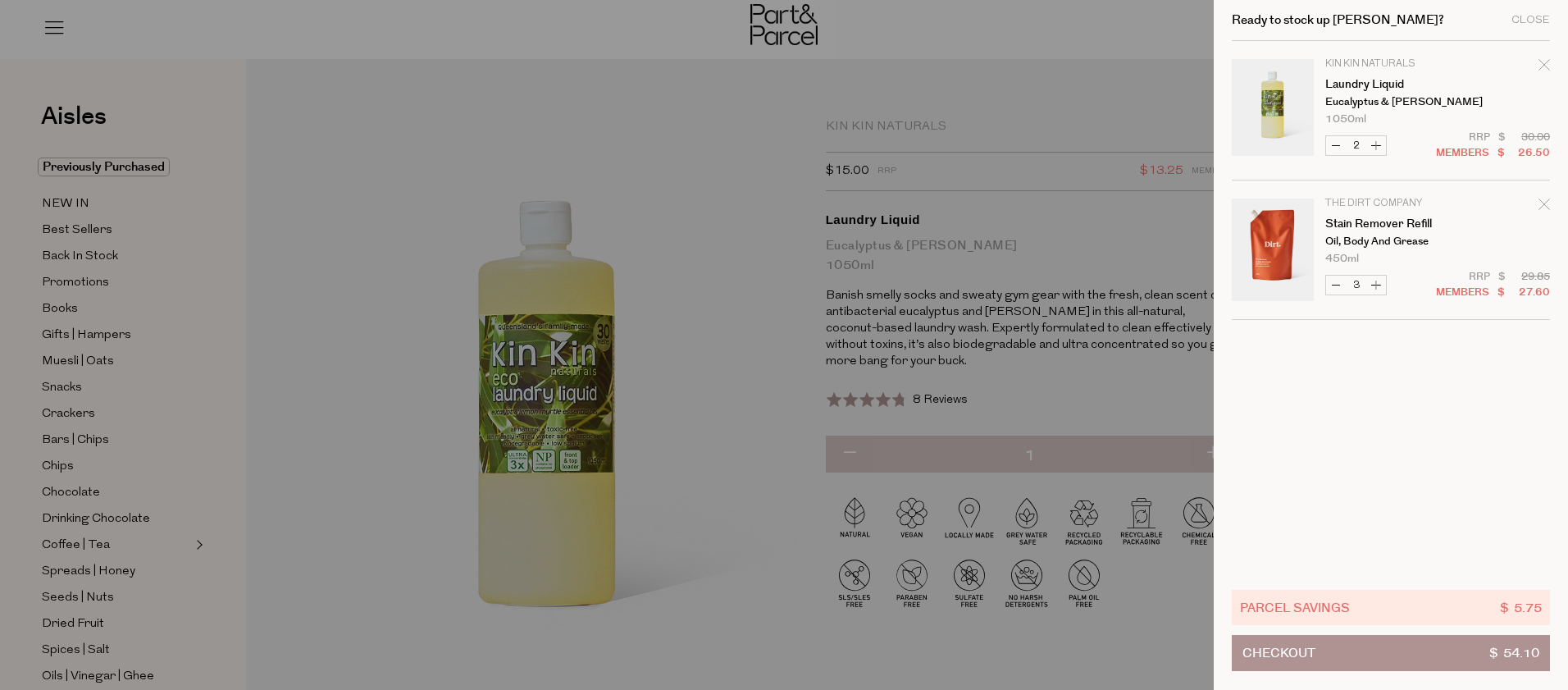
click at [1335, 144] on button "Decrease Laundry Liquid" at bounding box center [1336, 145] width 20 height 19
type input "1"
click at [717, 486] on div at bounding box center [784, 345] width 1568 height 690
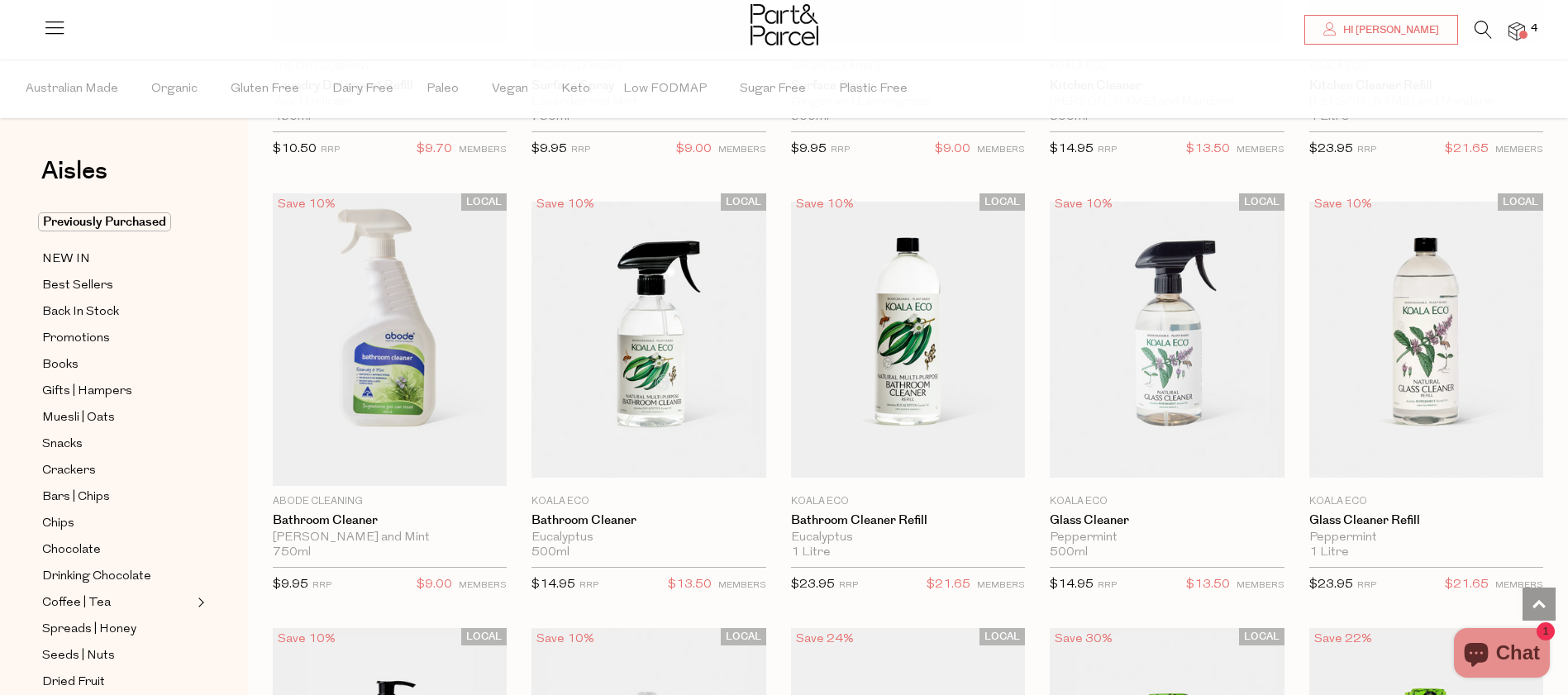
scroll to position [1292, 0]
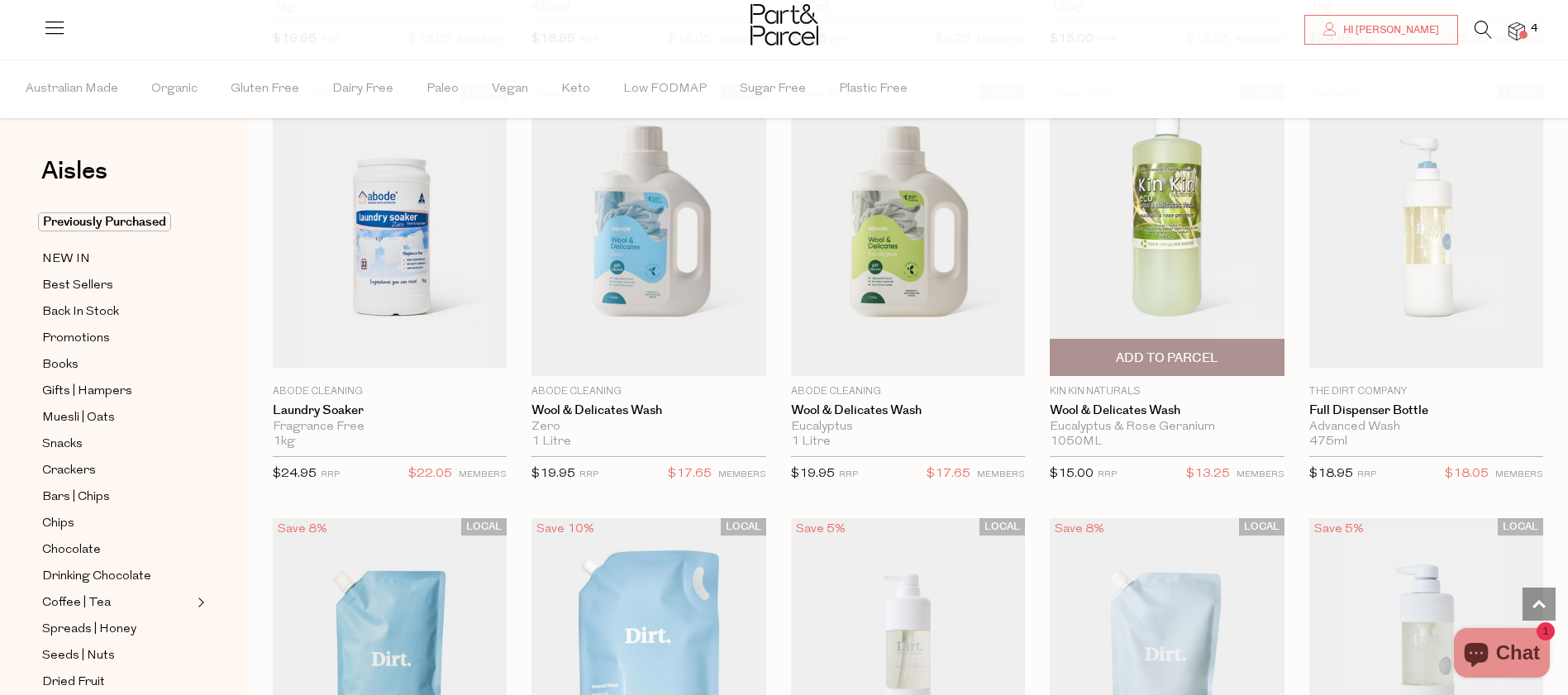
type input "3"
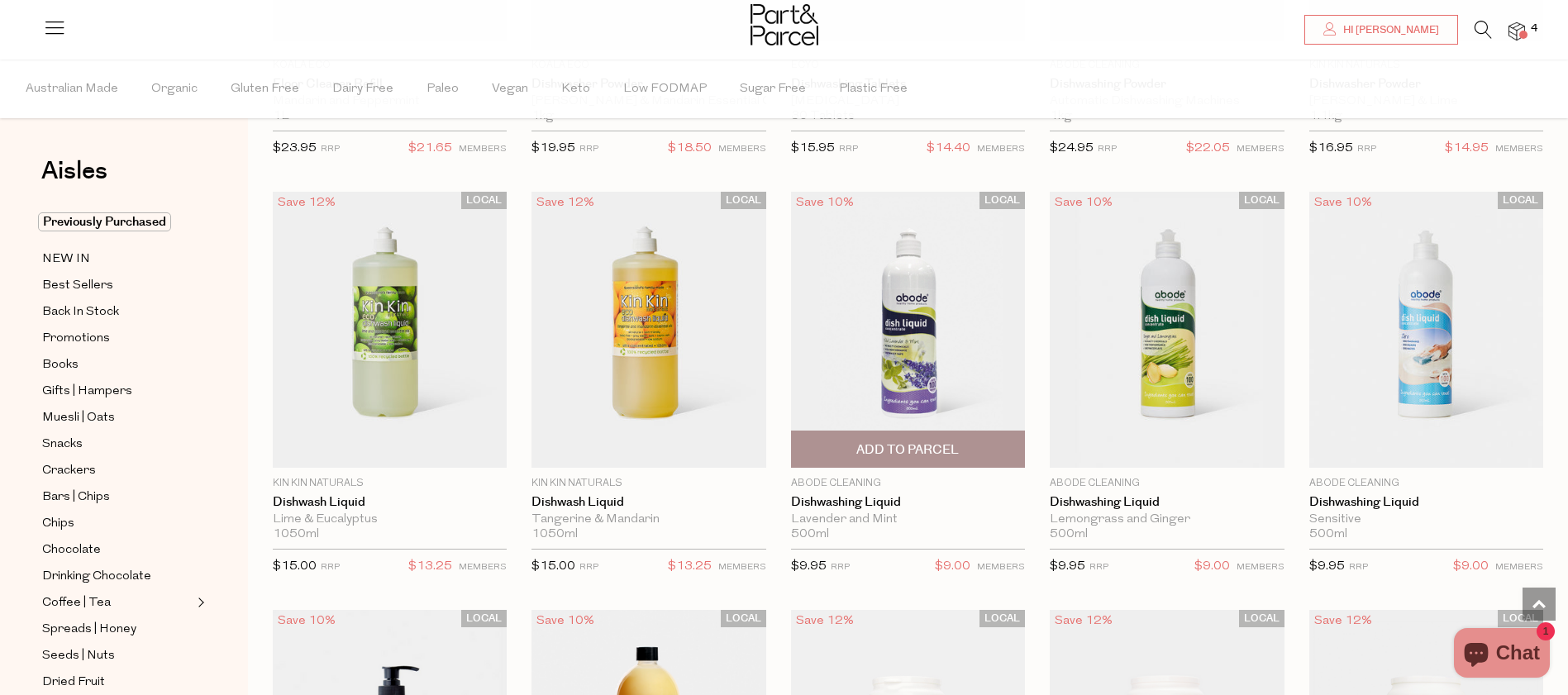
scroll to position [2556, 0]
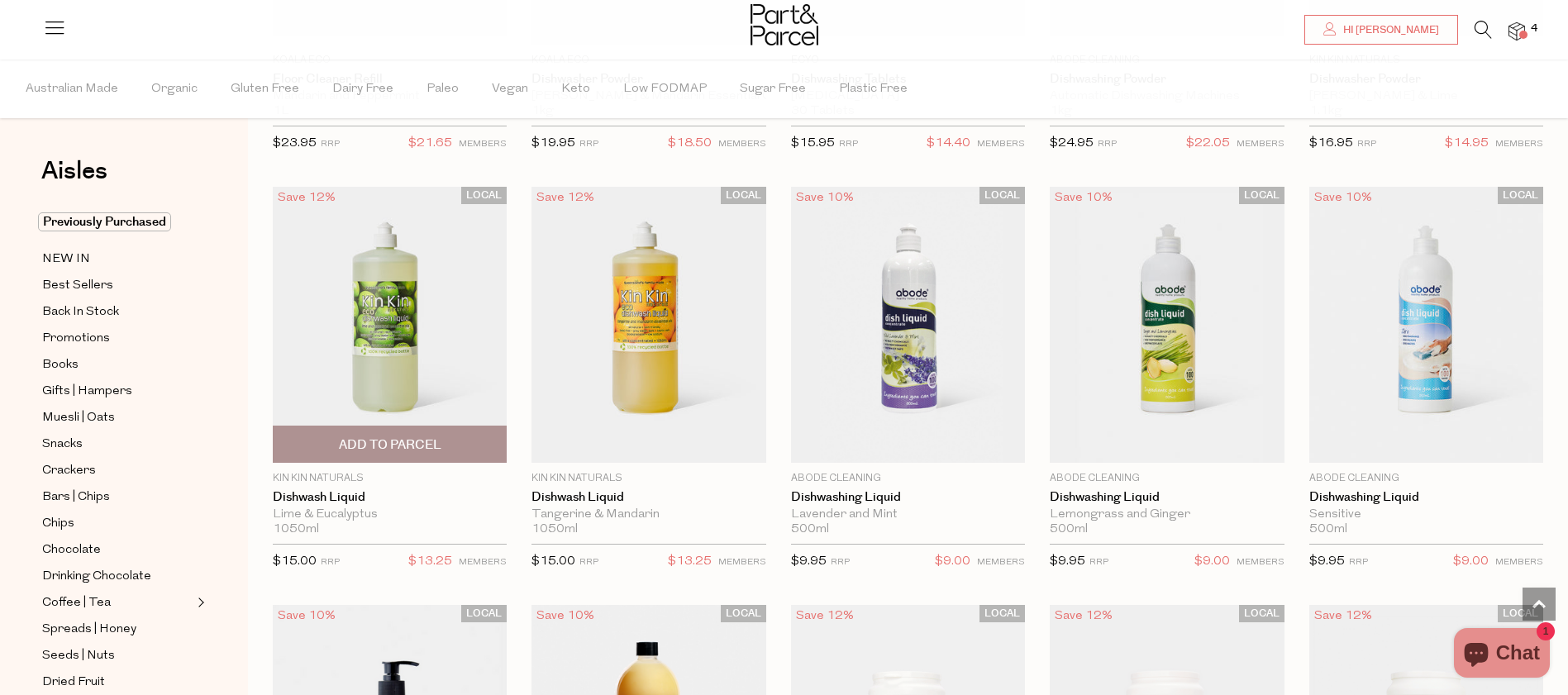
click at [405, 447] on span "Add To Parcel" at bounding box center [390, 444] width 102 height 17
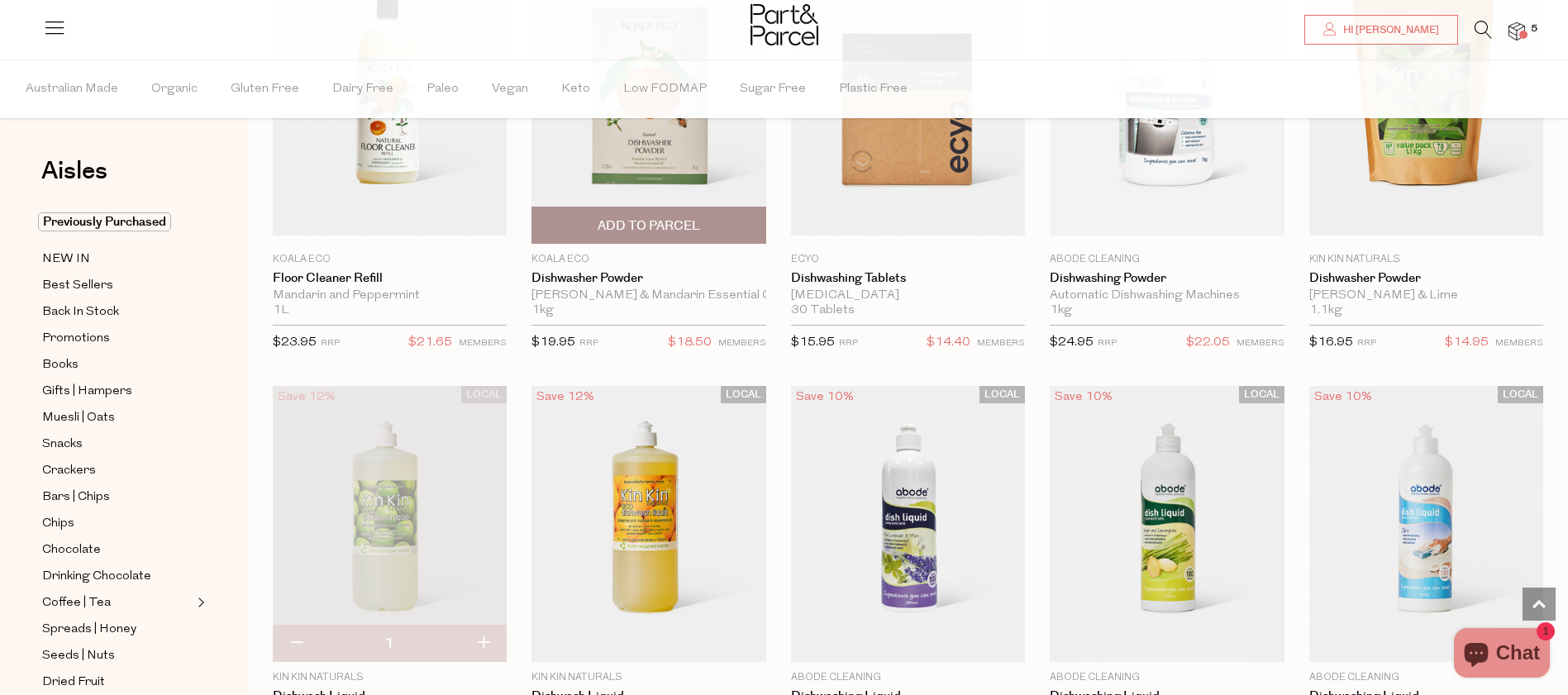
scroll to position [2159, 0]
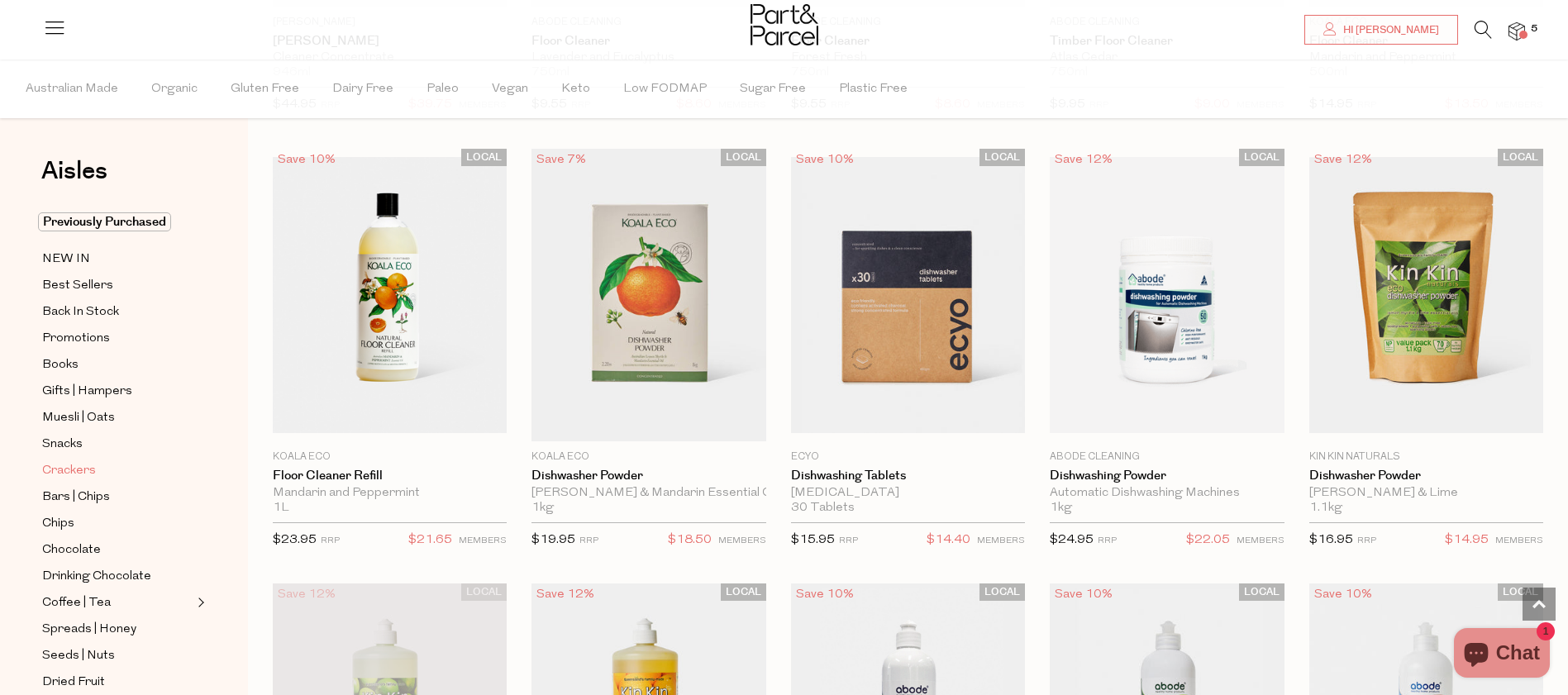
click at [75, 470] on span "Crackers" at bounding box center [69, 471] width 54 height 20
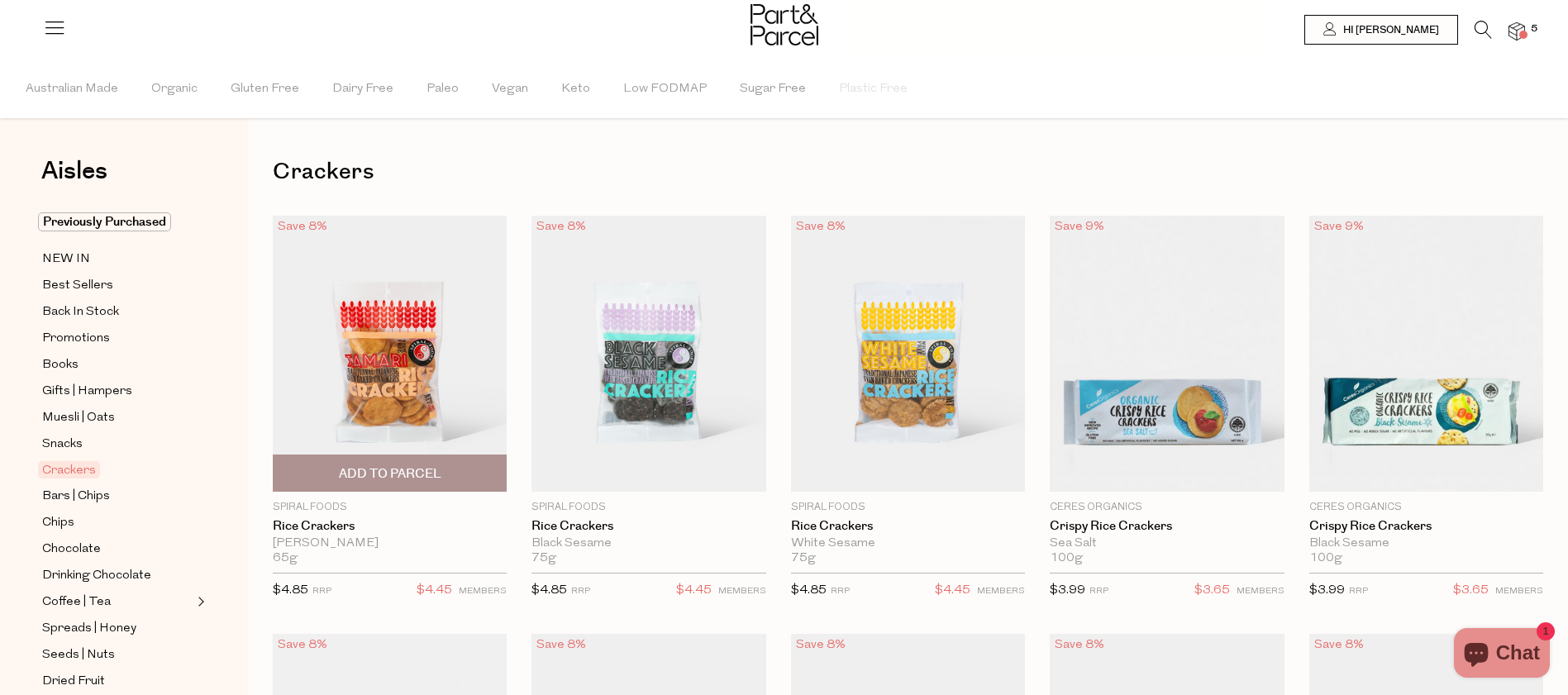
click at [418, 468] on span "Add To Parcel" at bounding box center [390, 473] width 102 height 17
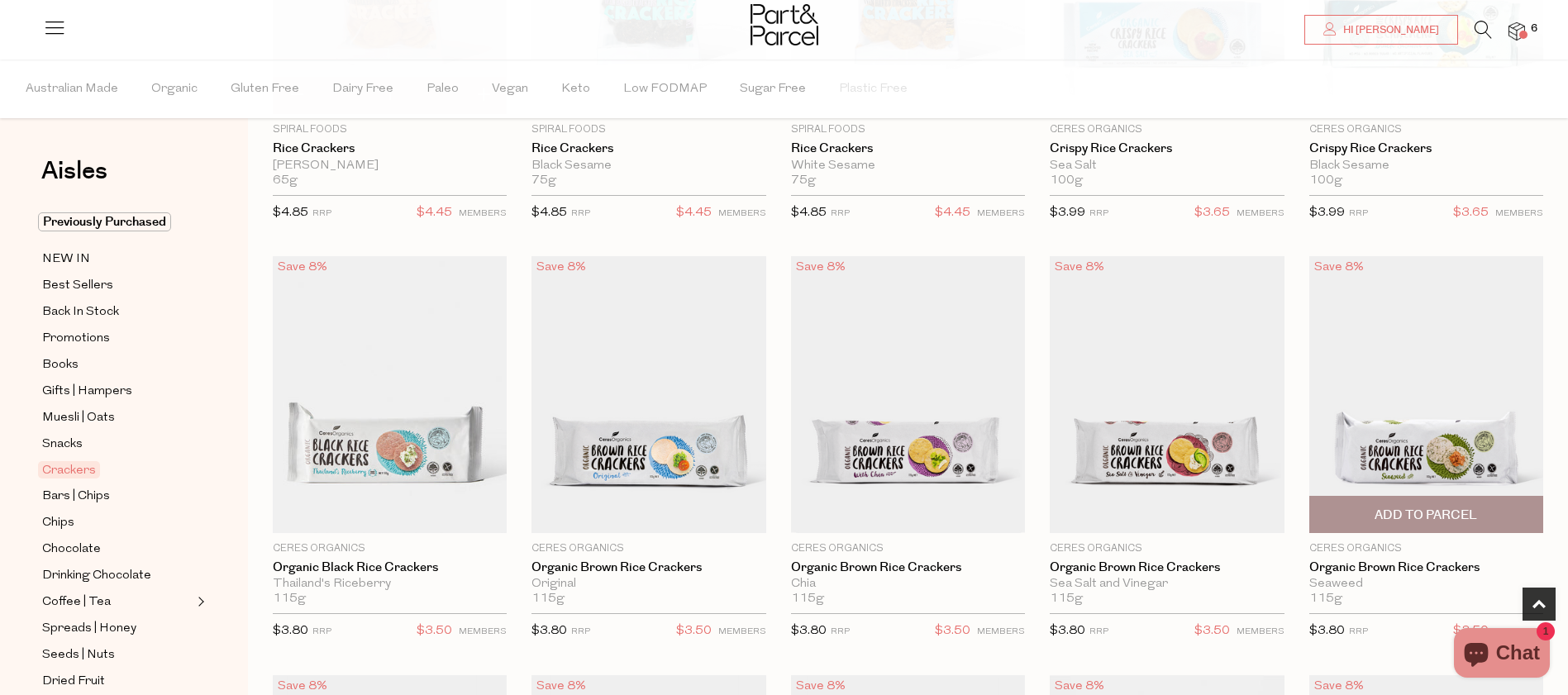
scroll to position [455, 0]
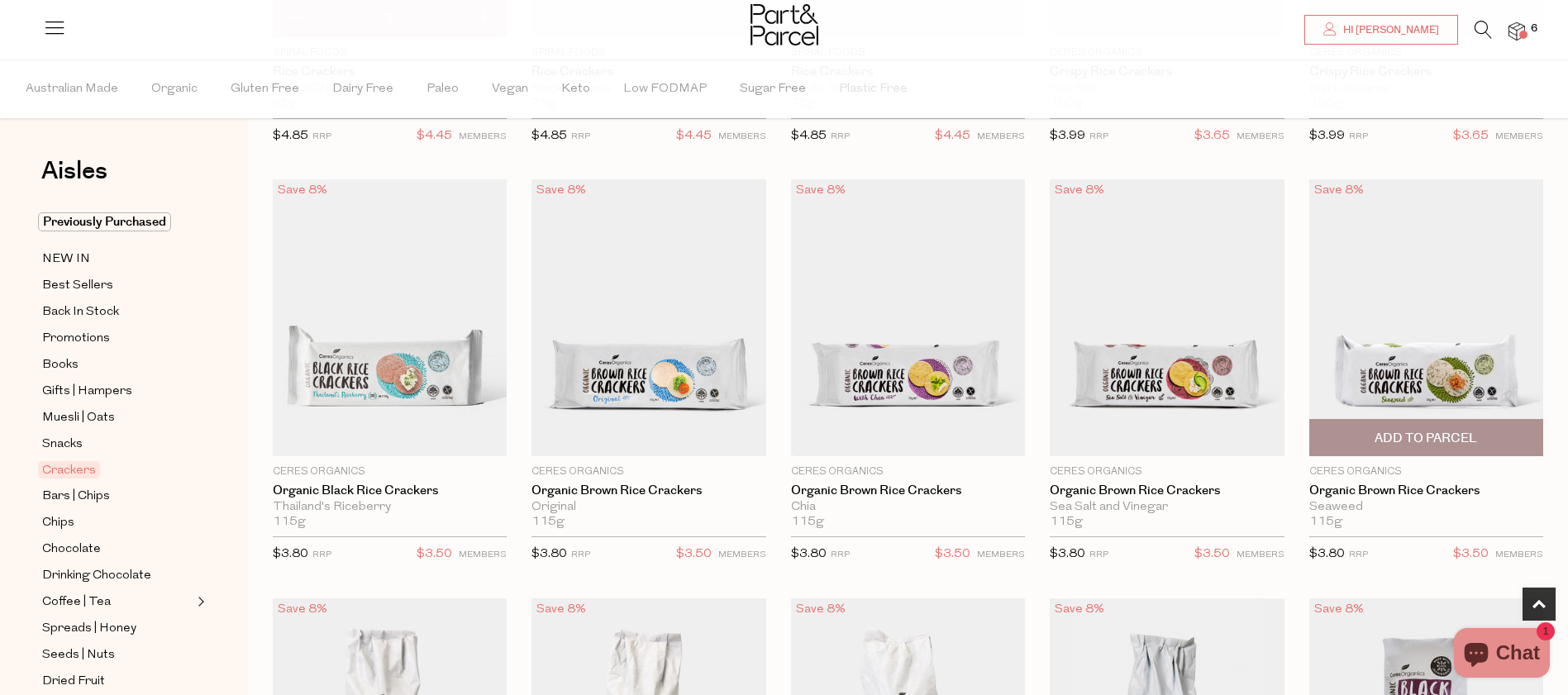
click at [1425, 453] on span "Add To Parcel" at bounding box center [1426, 438] width 224 height 36
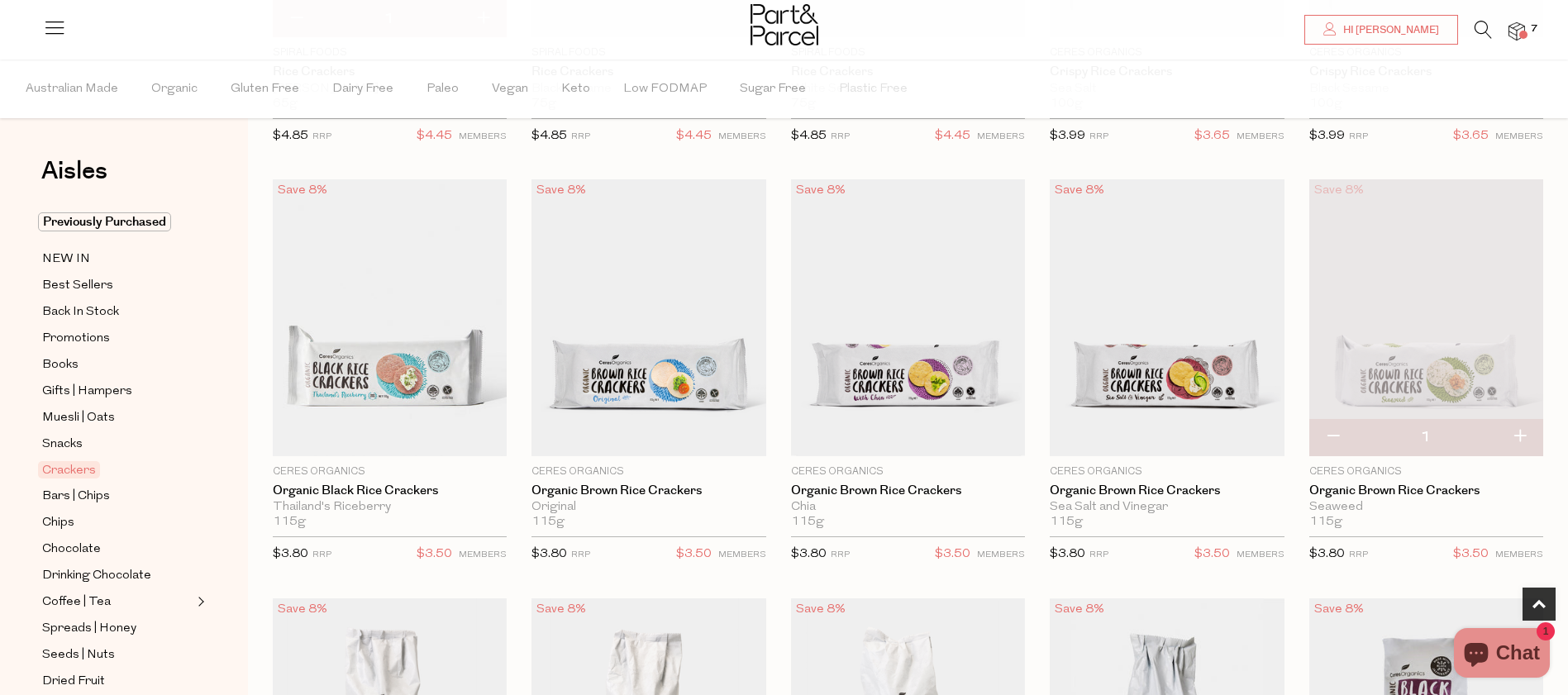
click at [1520, 436] on button "button" at bounding box center [1519, 437] width 47 height 36
type input "2"
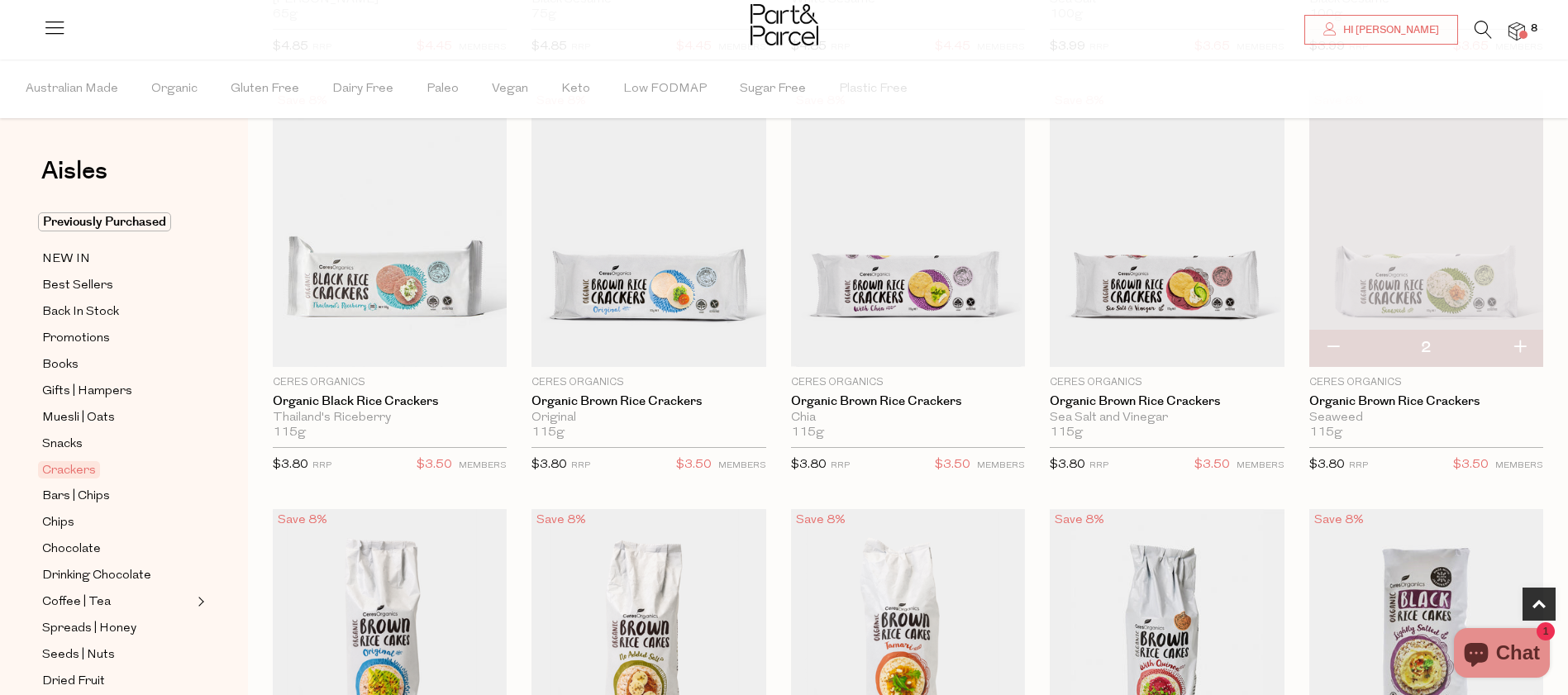
scroll to position [545, 0]
click at [1191, 339] on span "Add To Parcel" at bounding box center [1167, 347] width 102 height 17
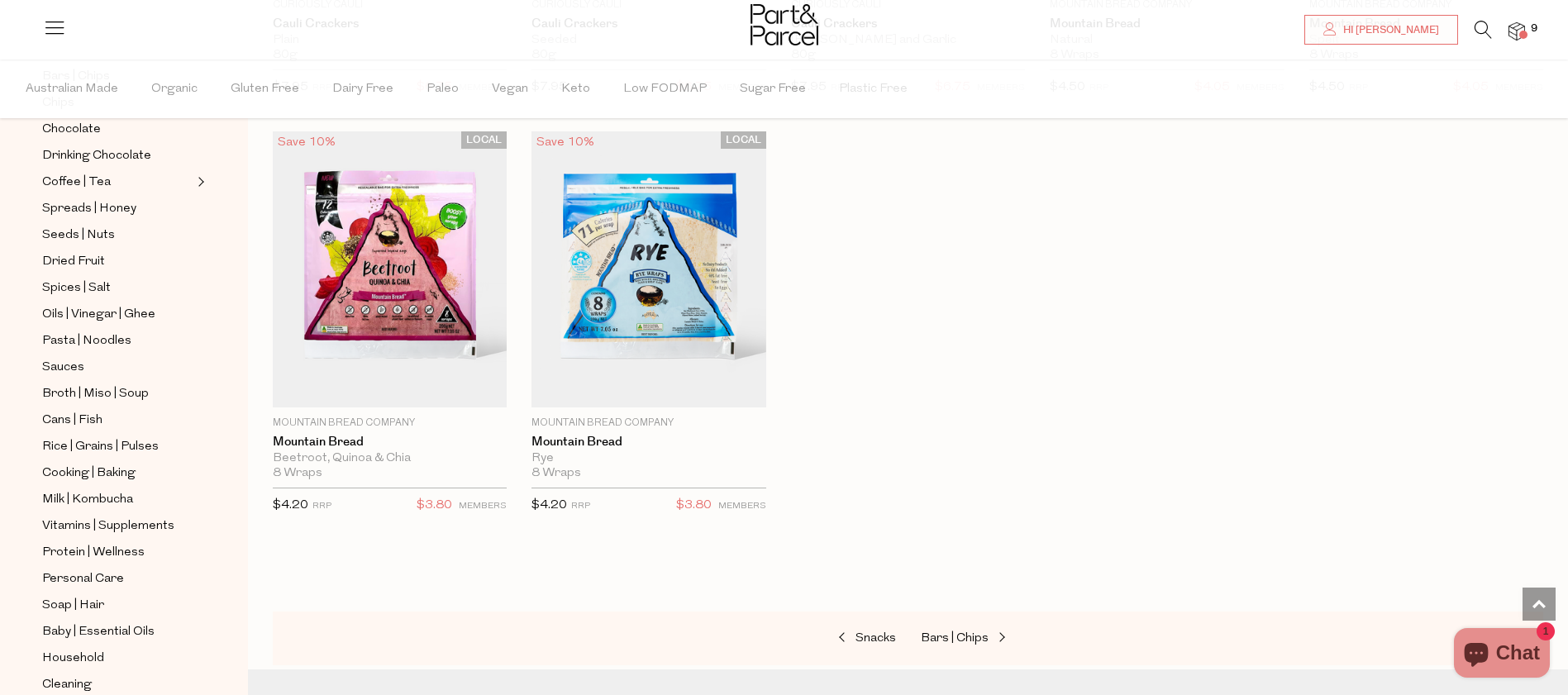
scroll to position [422, 0]
click at [61, 475] on span "Cooking | Baking" at bounding box center [88, 471] width 93 height 20
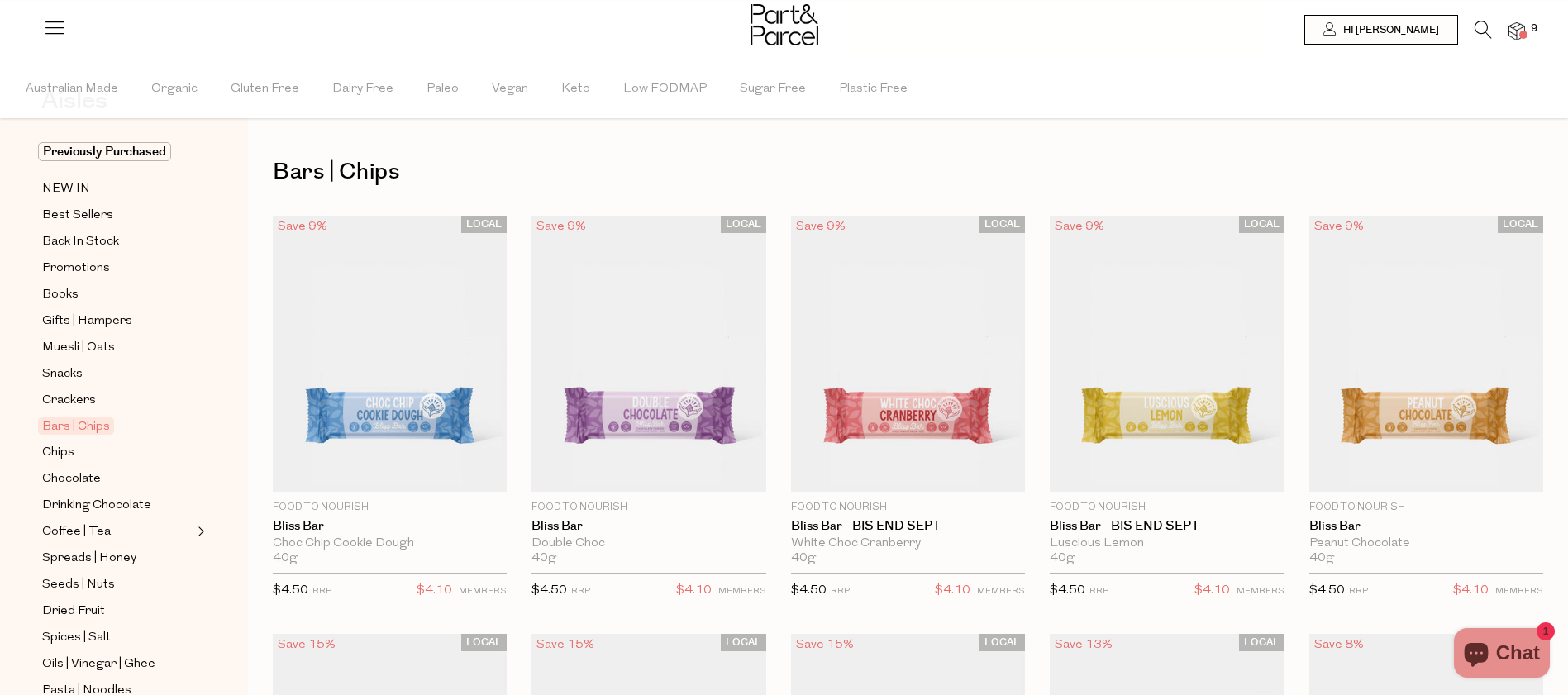
scroll to position [472, 0]
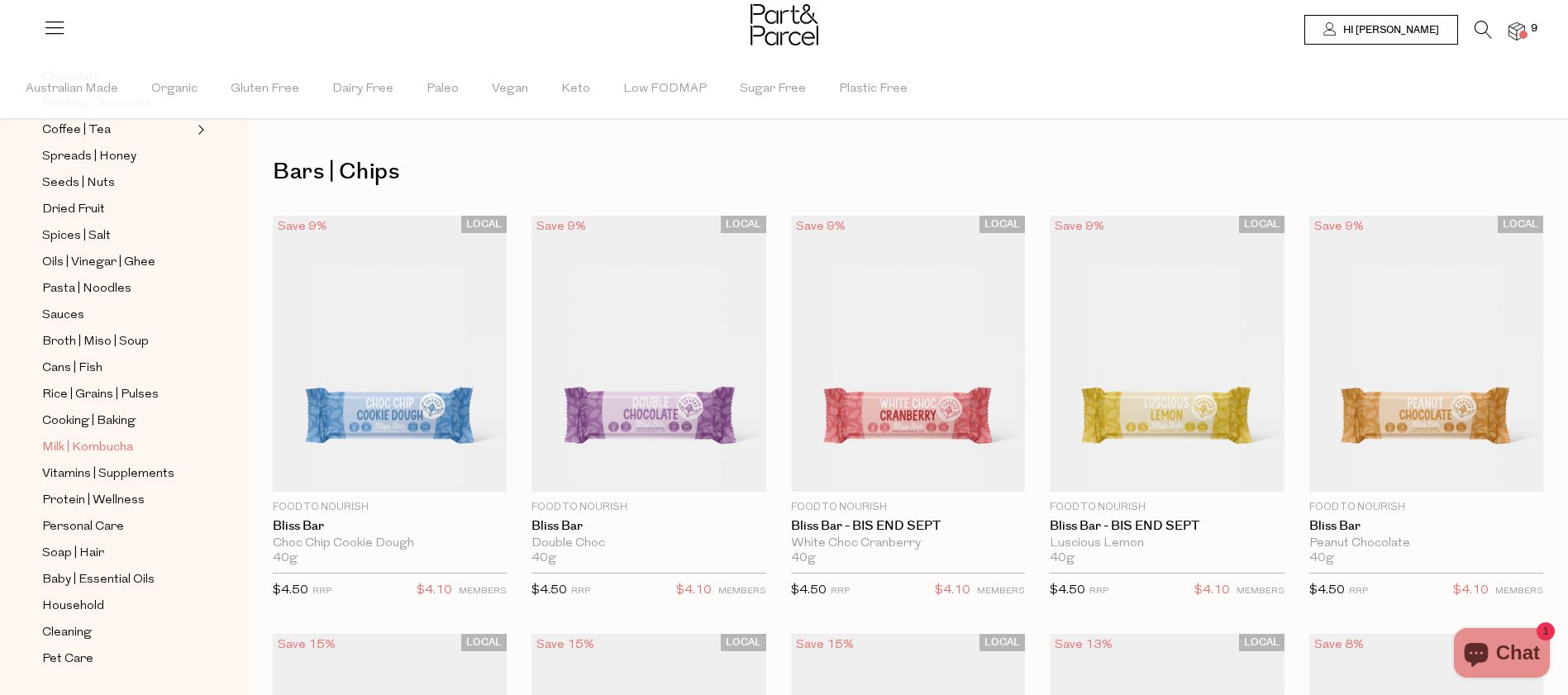
click at [94, 445] on span "Milk | Kombucha" at bounding box center [87, 448] width 91 height 20
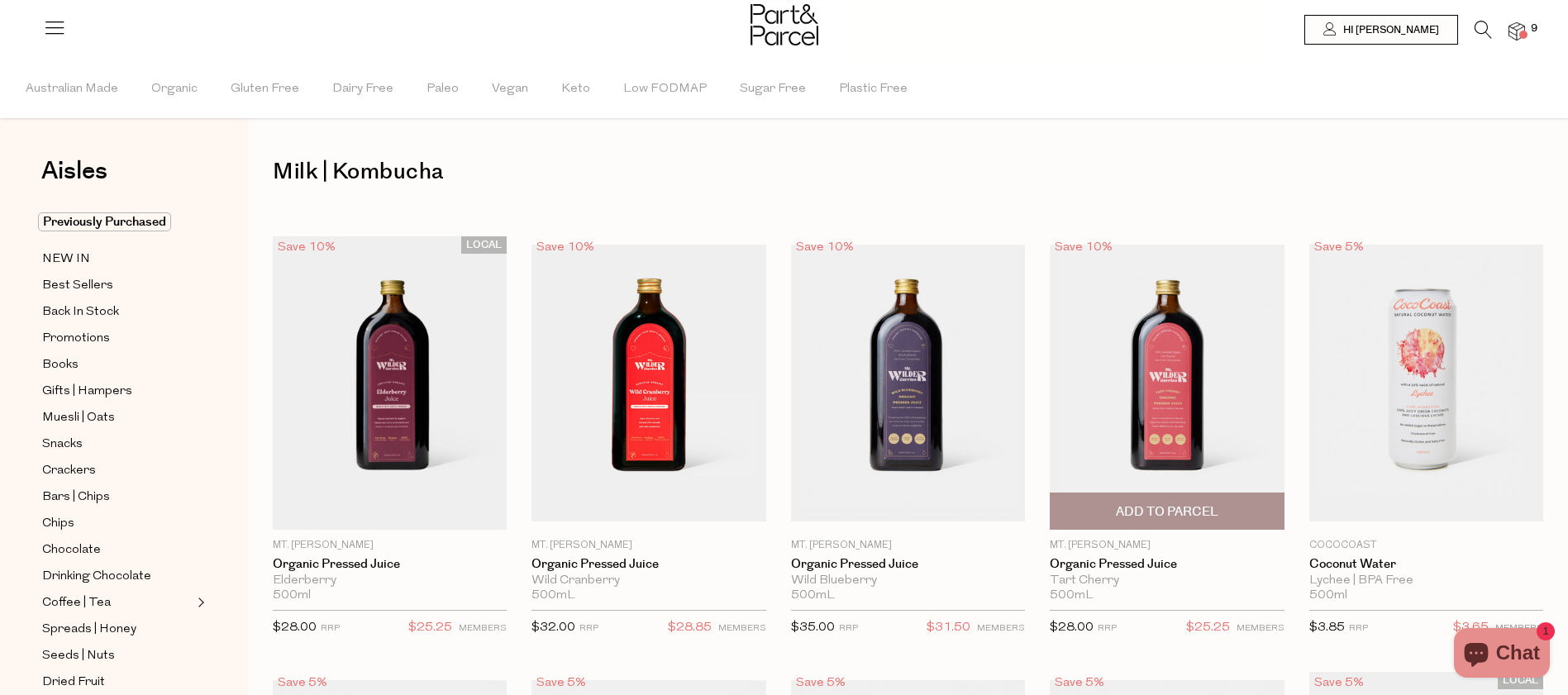
click at [1196, 420] on img at bounding box center [1167, 383] width 234 height 277
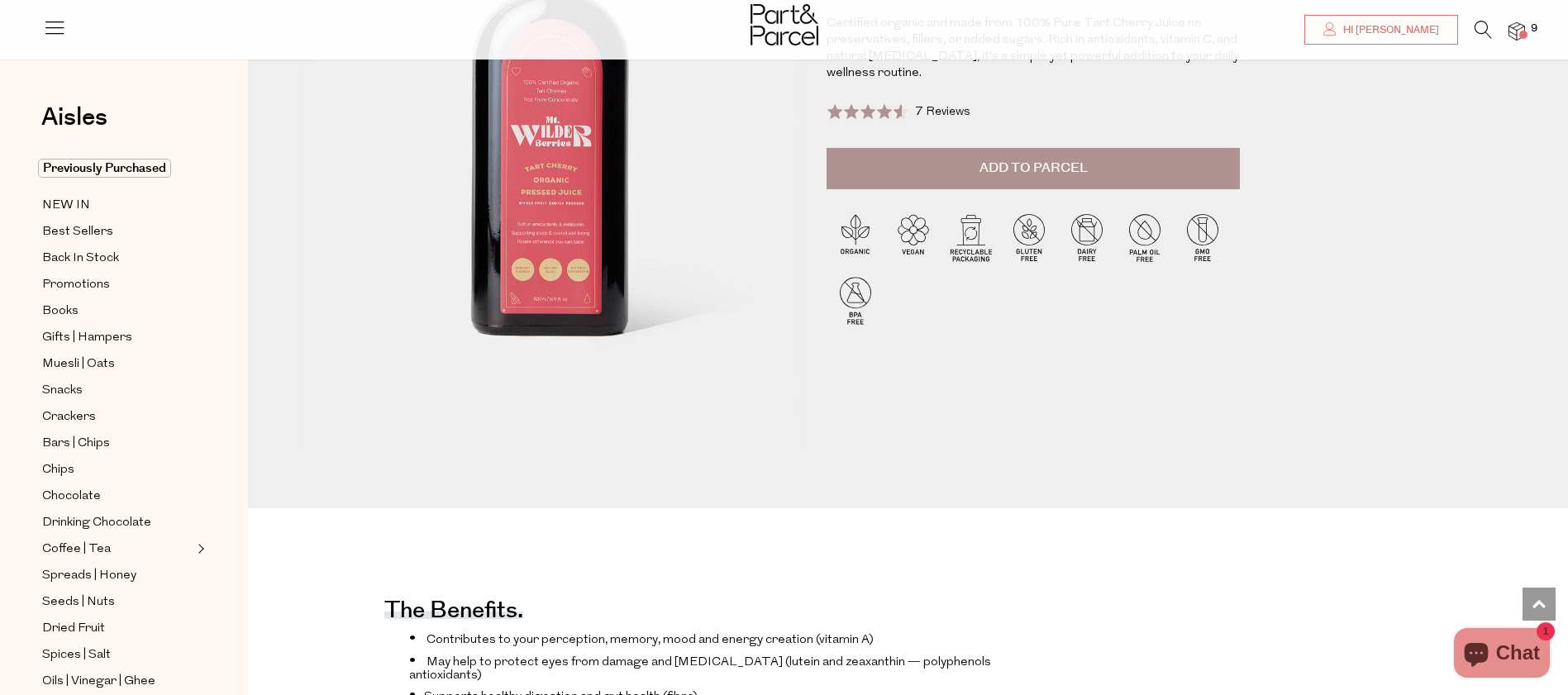
scroll to position [178, 0]
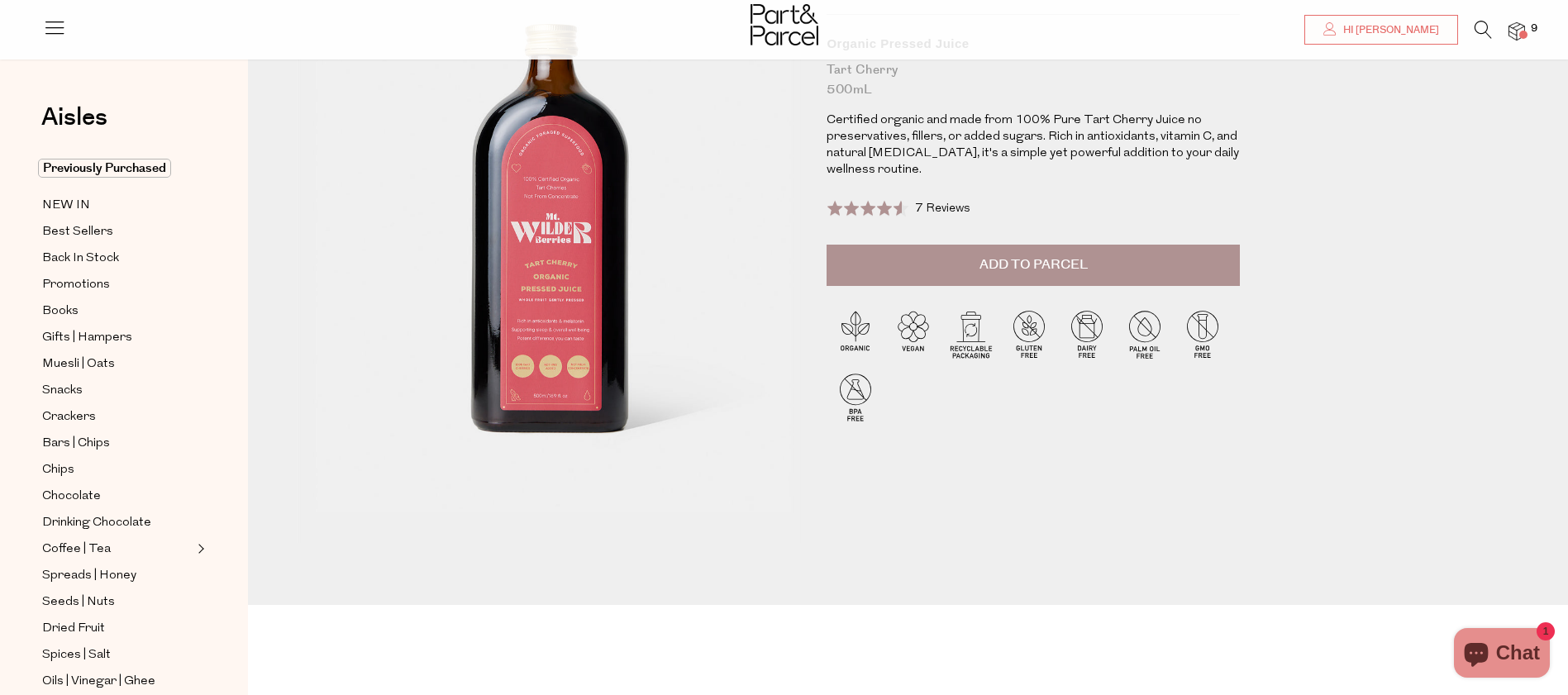
click at [1107, 286] on button "Add to Parcel" at bounding box center [1032, 265] width 413 height 41
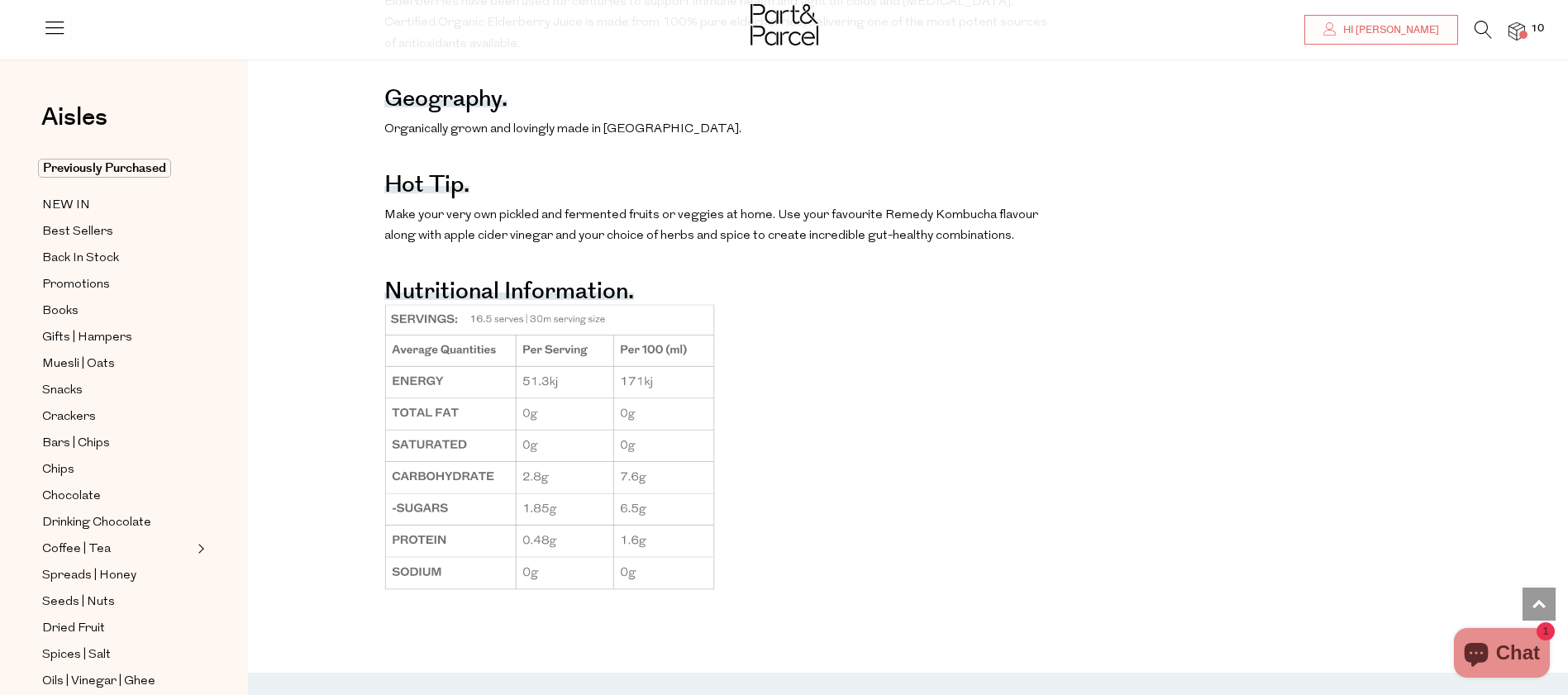
scroll to position [1354, 0]
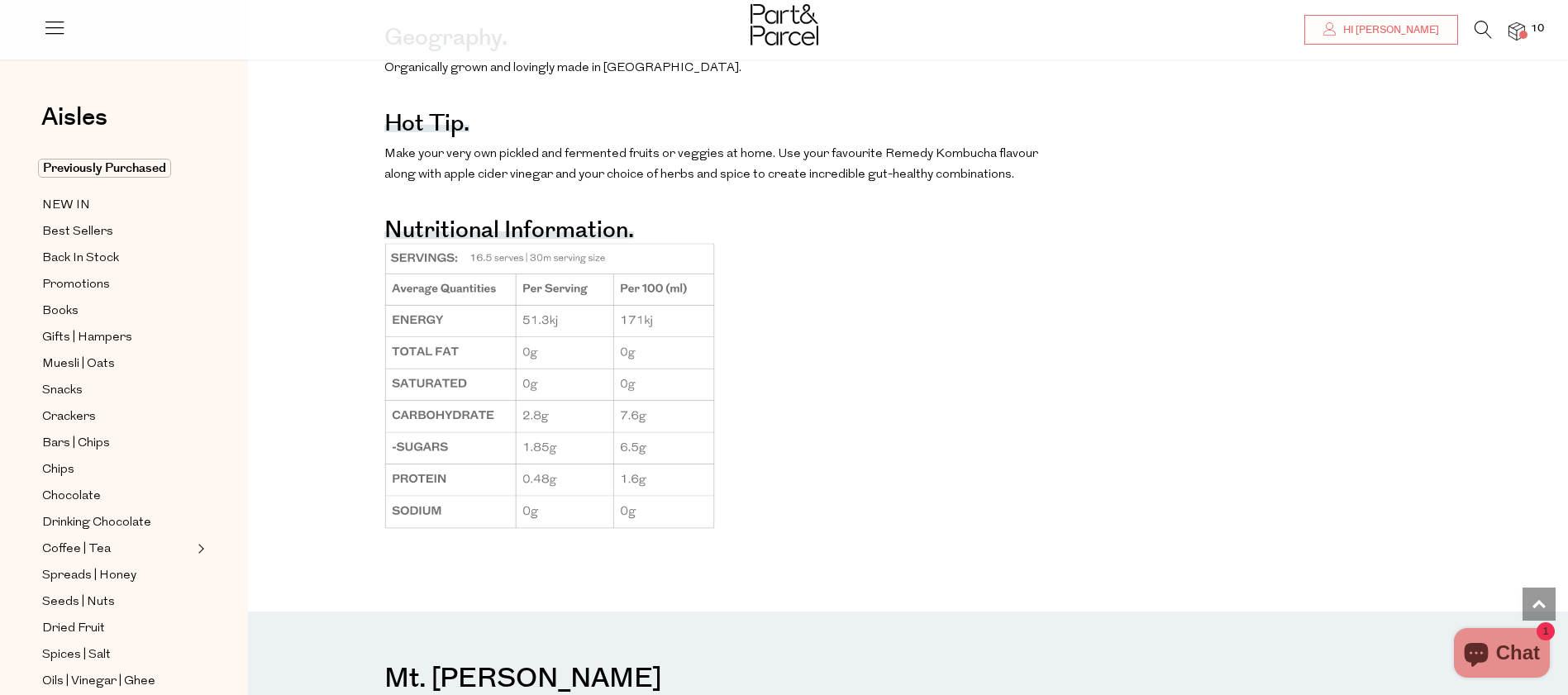
drag, startPoint x: 836, startPoint y: 361, endPoint x: 813, endPoint y: 331, distance: 37.7
click at [836, 361] on p at bounding box center [718, 386] width 669 height 286
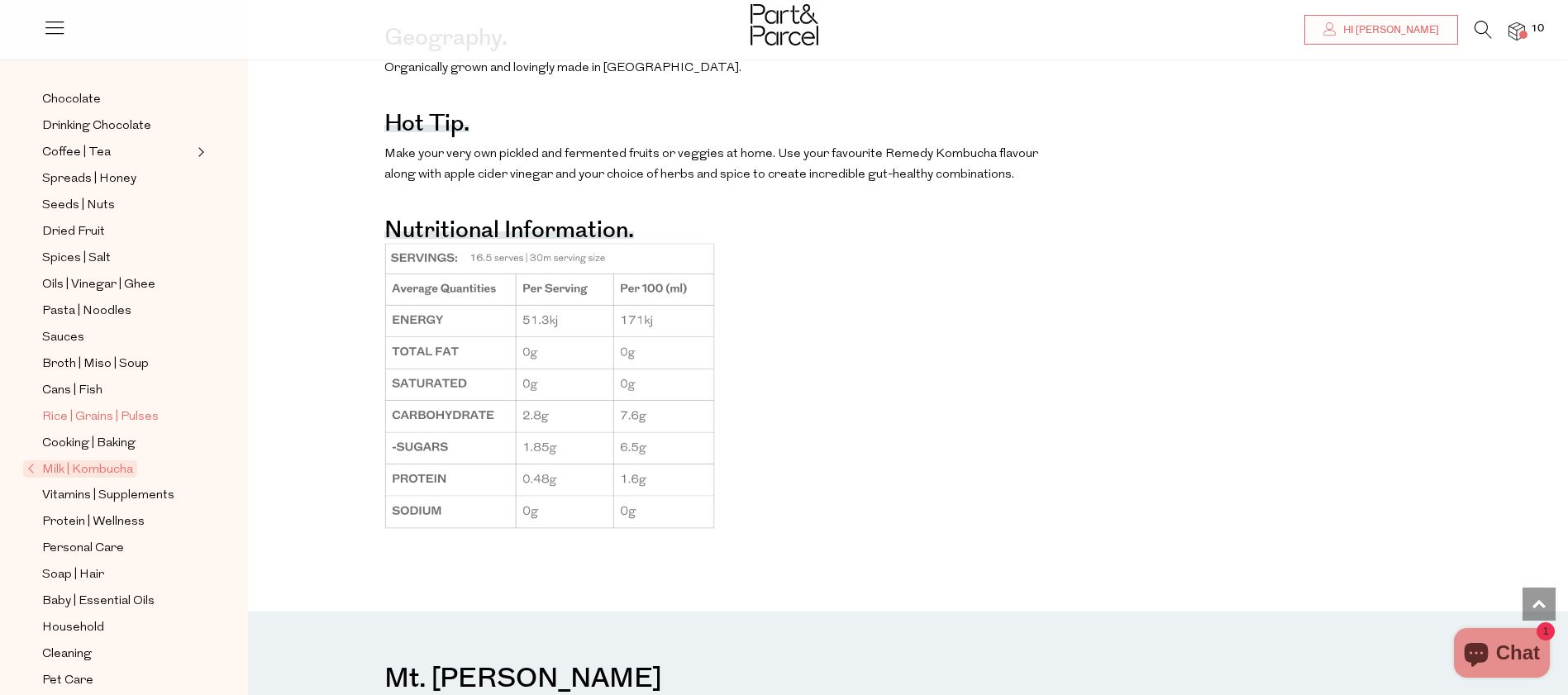
scroll to position [419, 0]
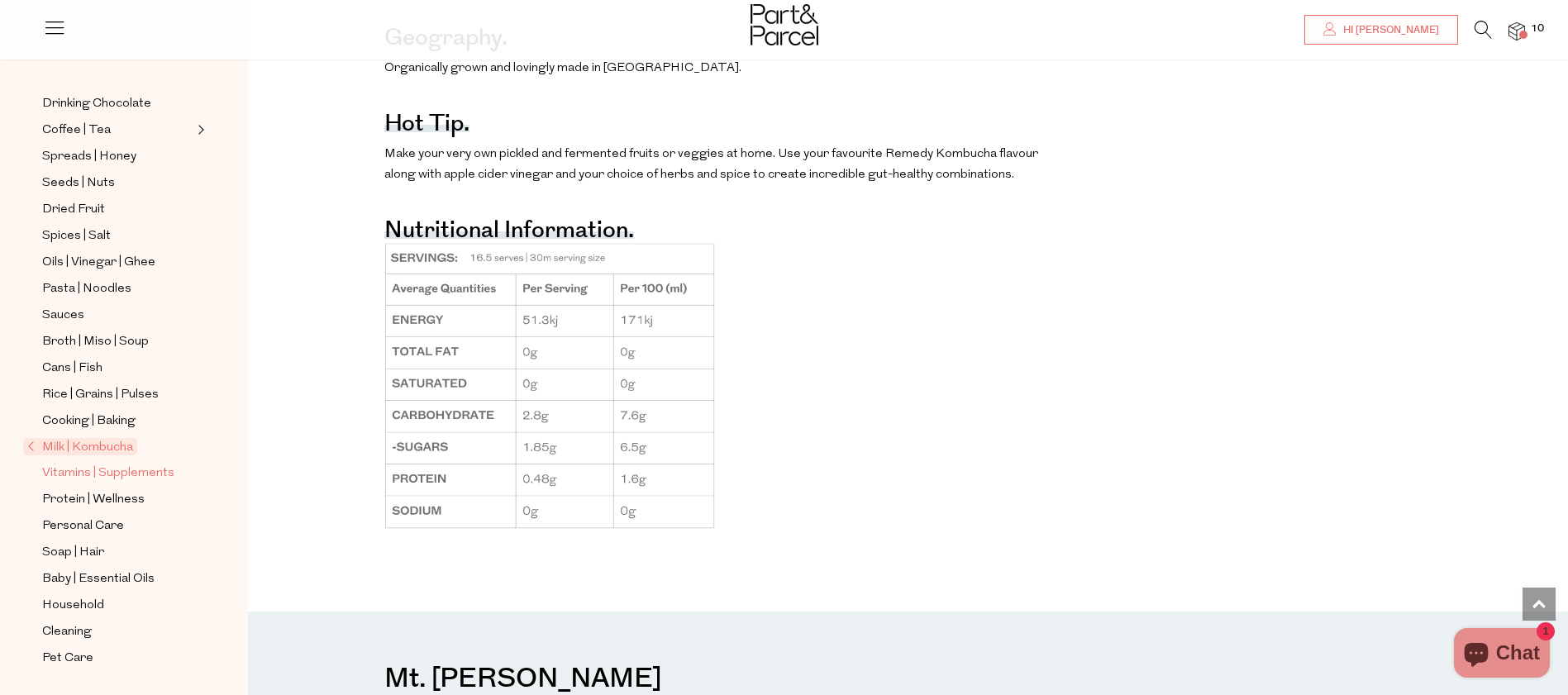
click at [138, 477] on span "Vitamins | Supplements" at bounding box center [108, 474] width 132 height 20
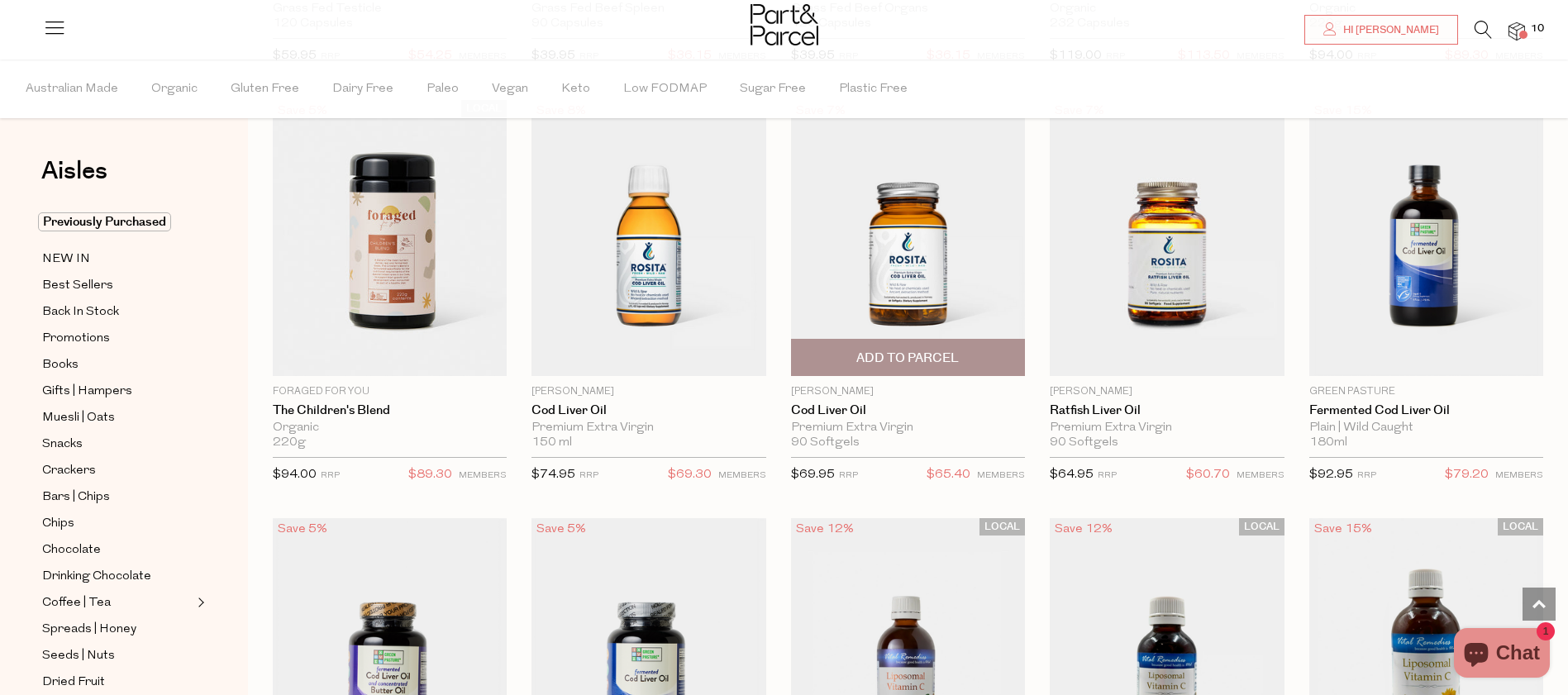
scroll to position [3665, 0]
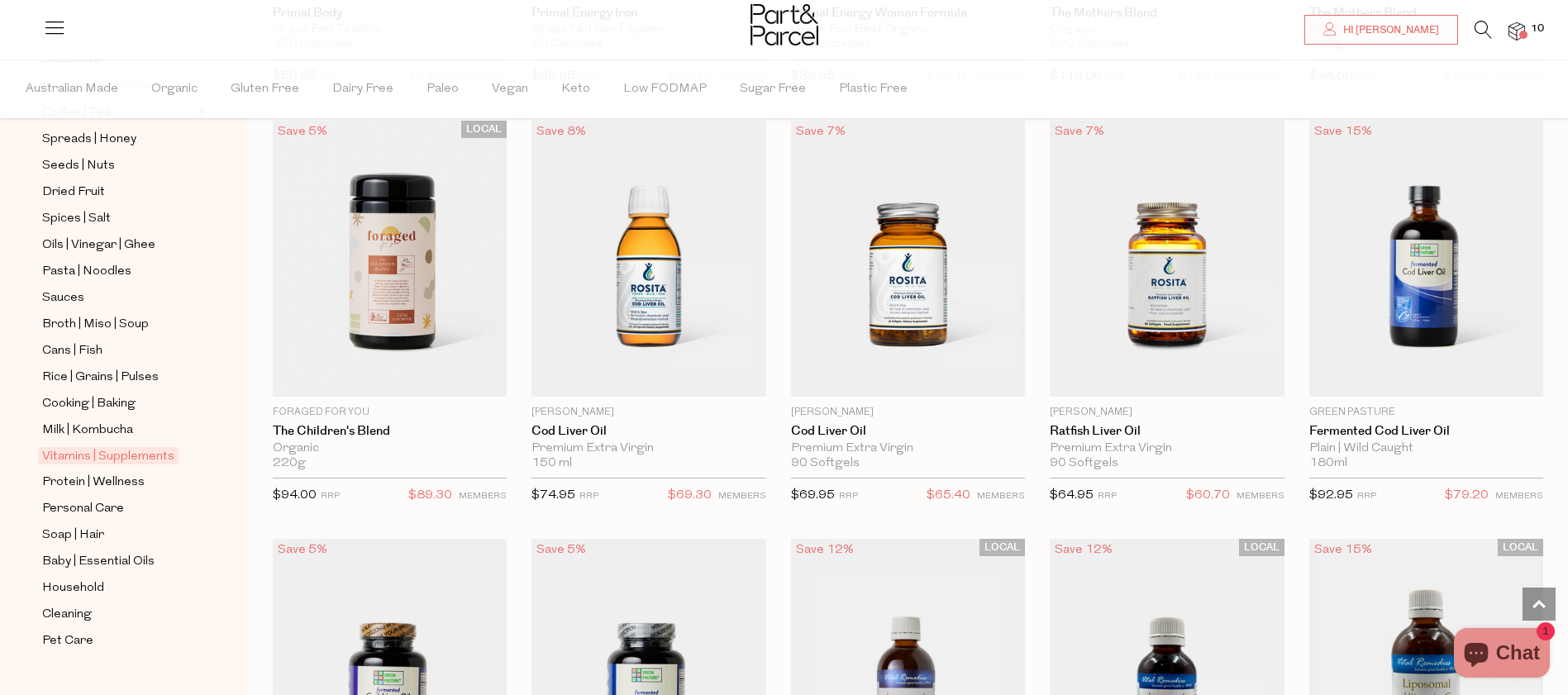
scroll to position [518, 0]
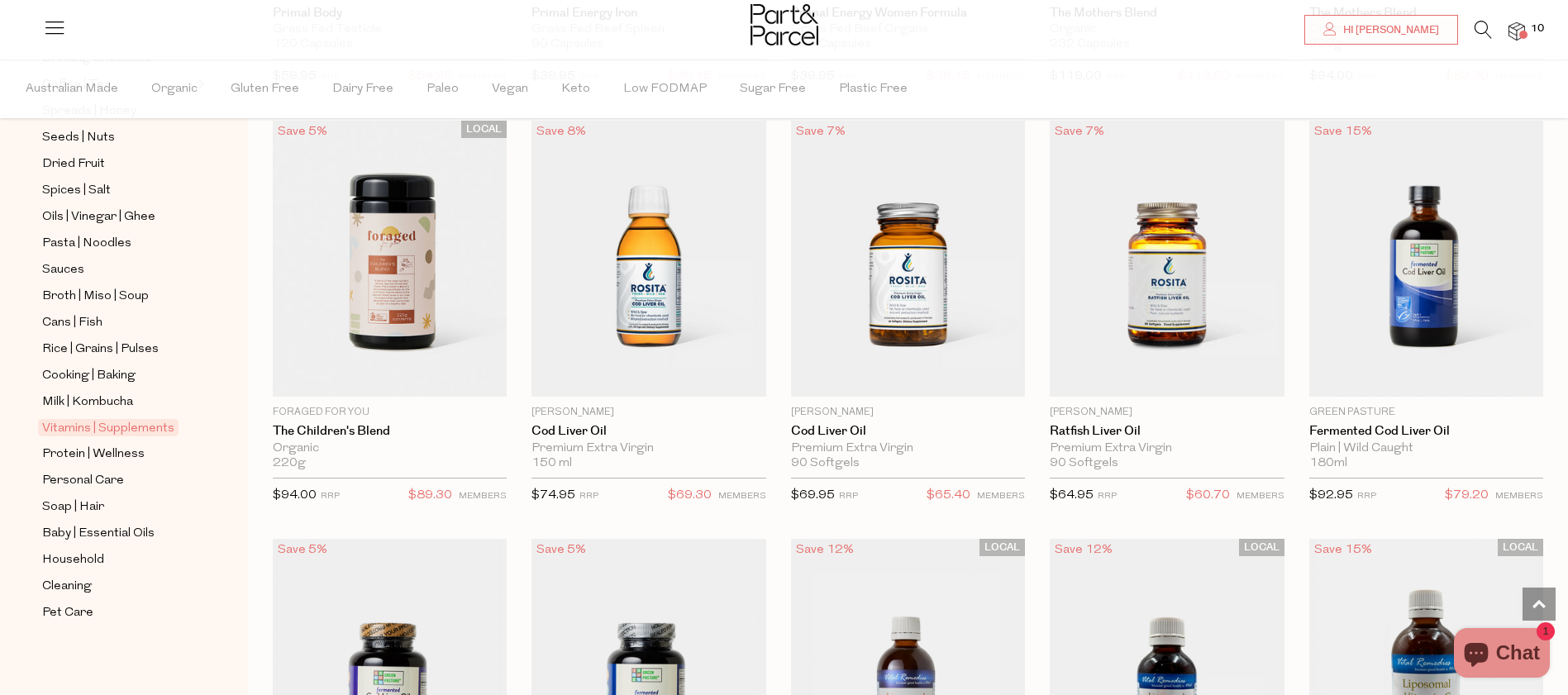
click at [1515, 36] on img at bounding box center [1516, 31] width 17 height 19
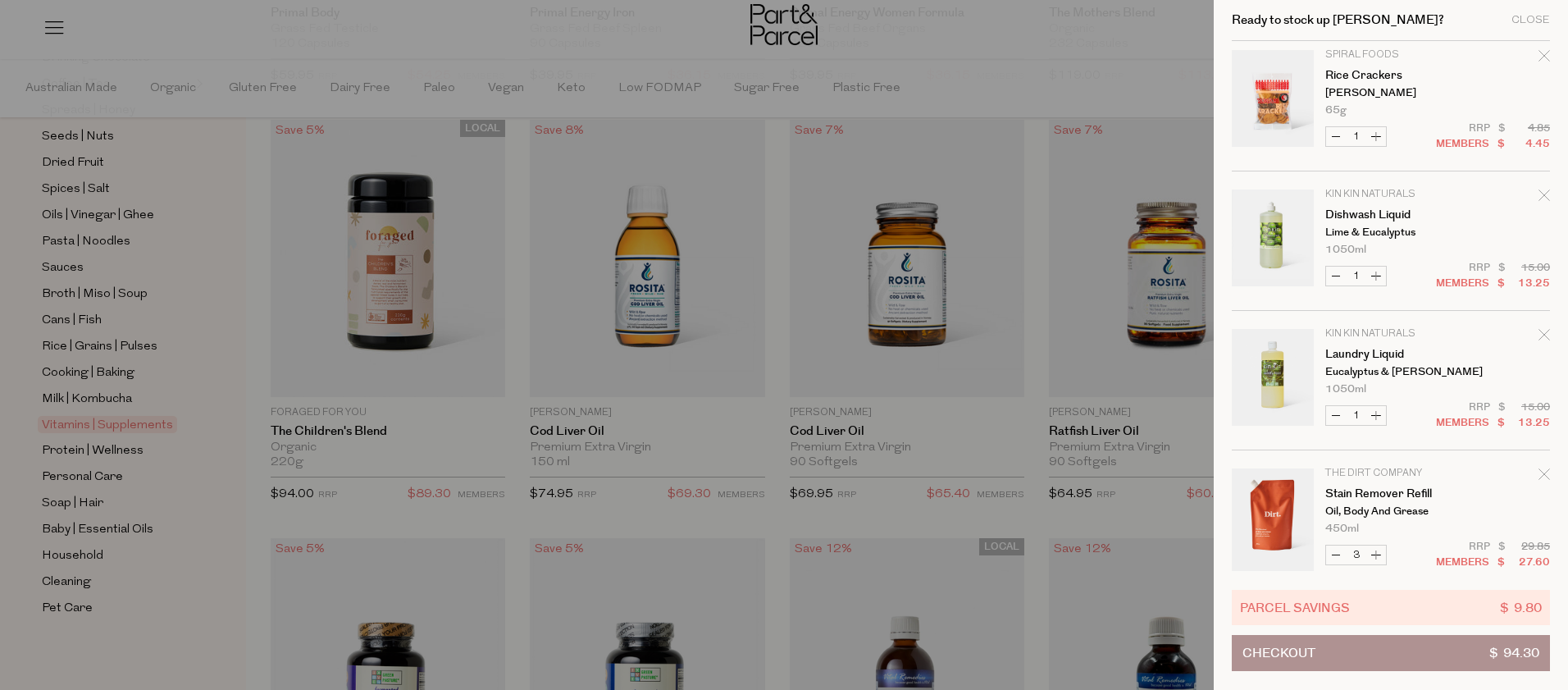
scroll to position [447, 0]
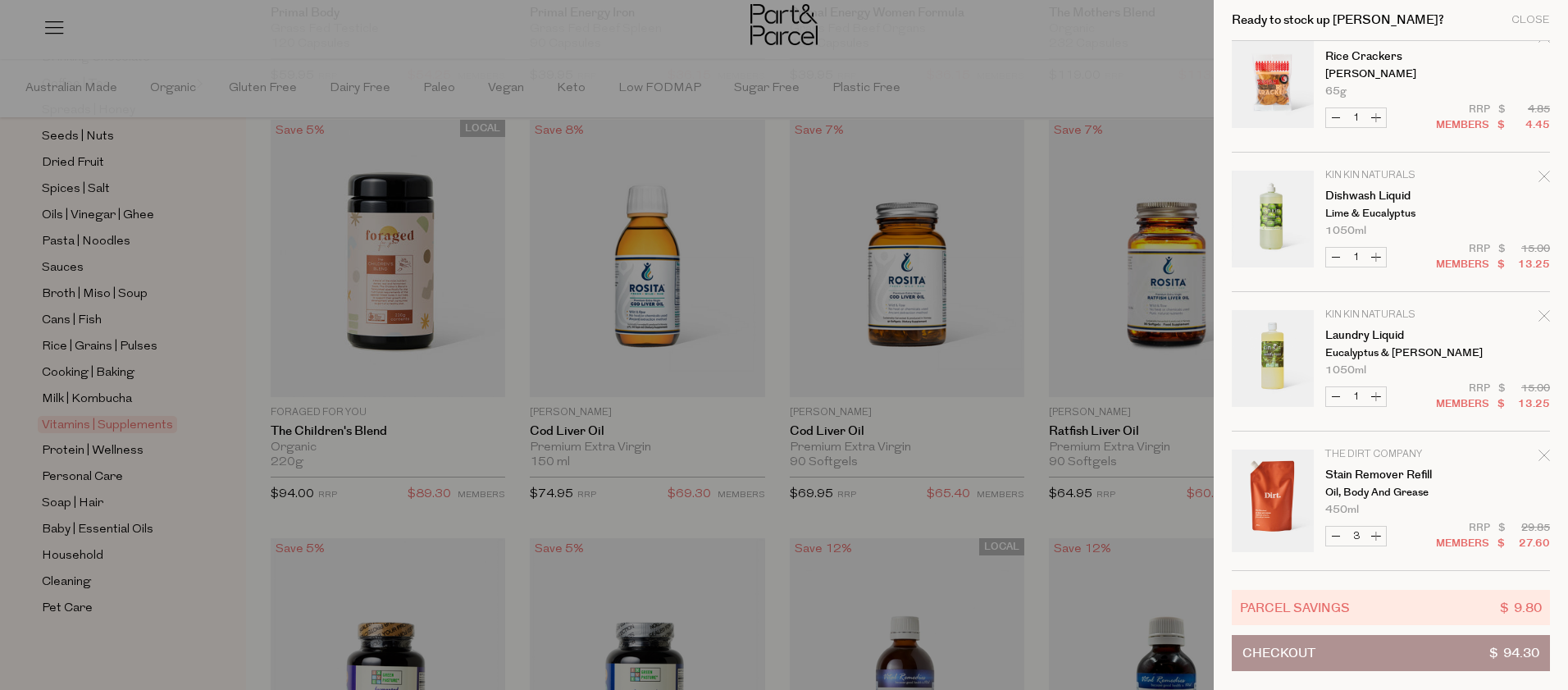
click at [1442, 662] on button "Checkout $ 94.30" at bounding box center [1390, 653] width 319 height 36
